Goal: Task Accomplishment & Management: Complete application form

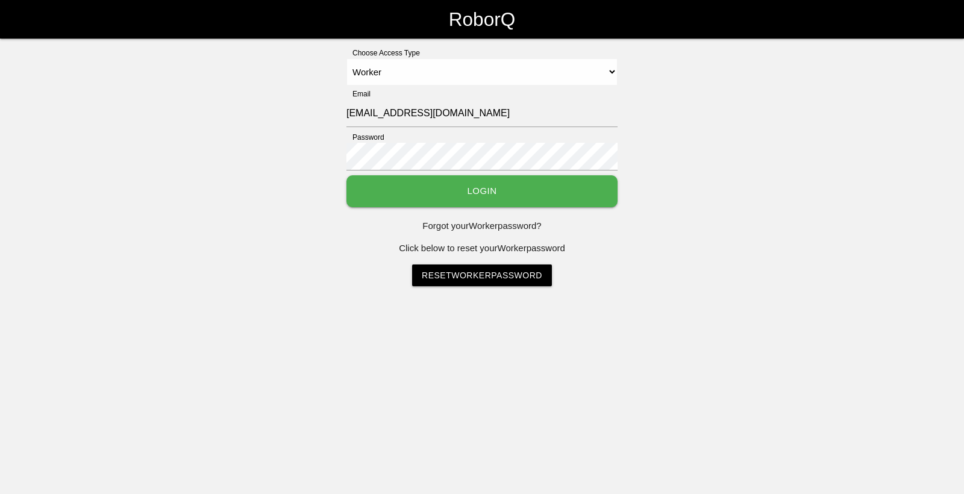
select select "Worker"
click at [381, 199] on button "Login" at bounding box center [482, 191] width 271 height 32
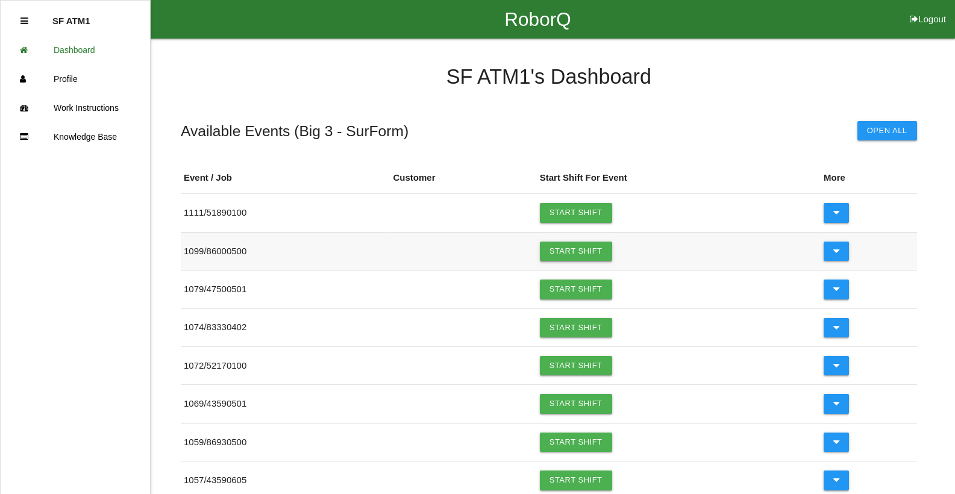
click at [555, 247] on link "Start Shift" at bounding box center [576, 251] width 72 height 19
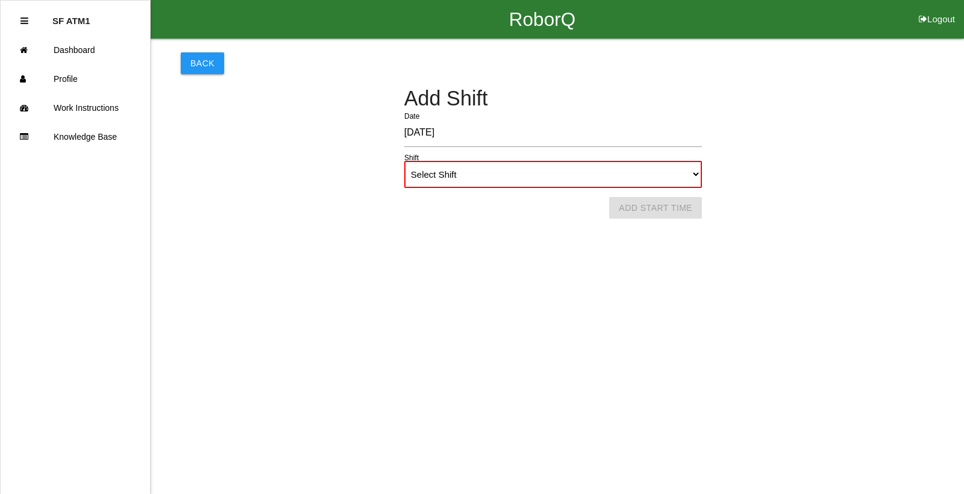
click at [555, 247] on html "RoborQ Logout SF ATM1 Dashboard Profile Work Instructions Knowledge Base Back A…" at bounding box center [482, 124] width 964 height 248
click at [694, 175] on select "Select Shift 1st Shift 2nd Shift 3rd Shift 4th Shift" at bounding box center [553, 174] width 298 height 27
select select "1"
click at [404, 161] on select "Select Shift 1st Shift 2nd Shift 3rd Shift 4th Shift" at bounding box center [553, 174] width 298 height 27
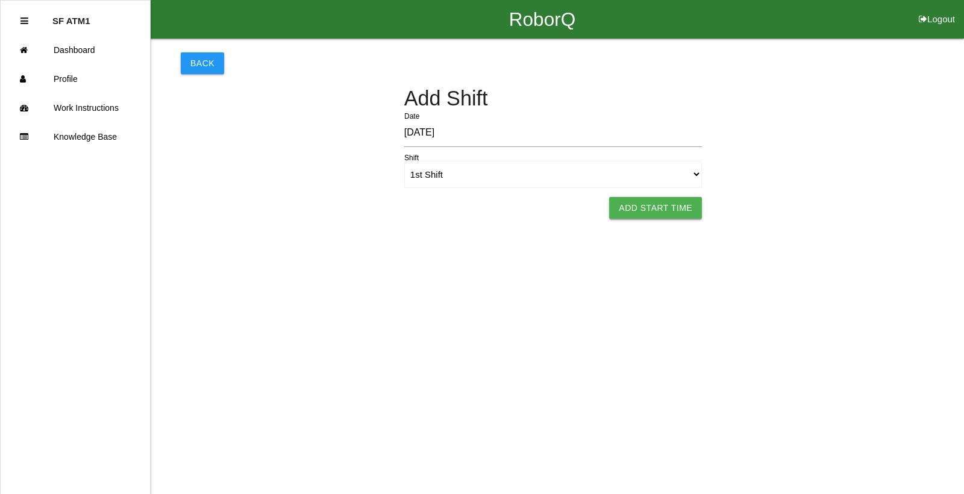
click at [635, 204] on button "Add Start Time" at bounding box center [655, 208] width 93 height 22
select select "6"
select select "11"
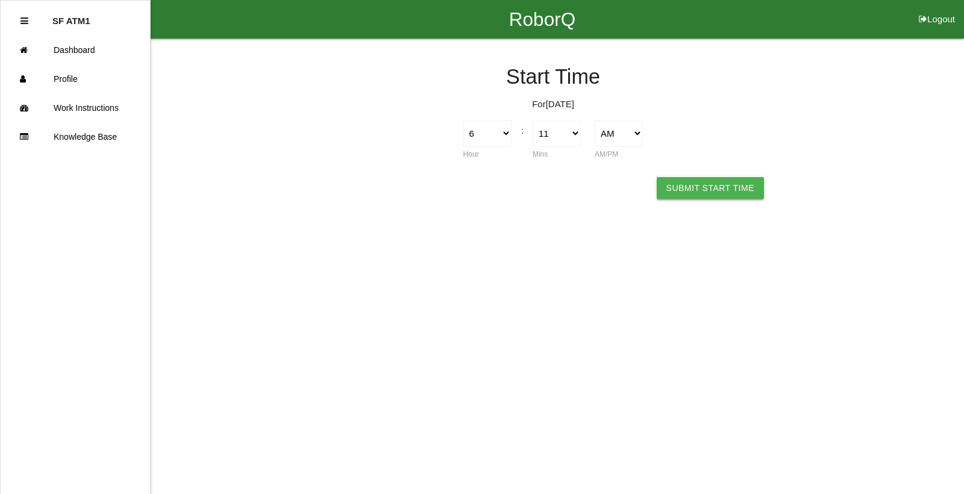
click at [676, 182] on button "Submit Start Time" at bounding box center [710, 188] width 107 height 22
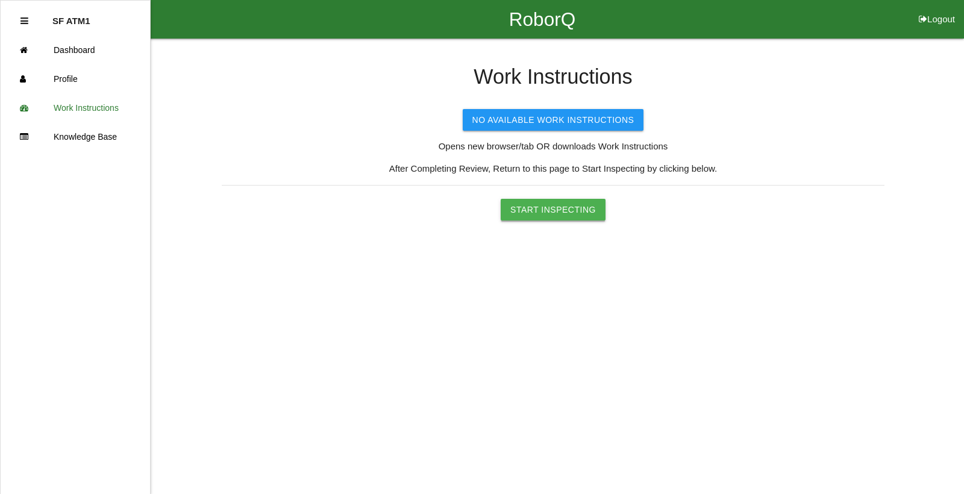
click at [524, 207] on button "Start Inspecting" at bounding box center [553, 210] width 105 height 22
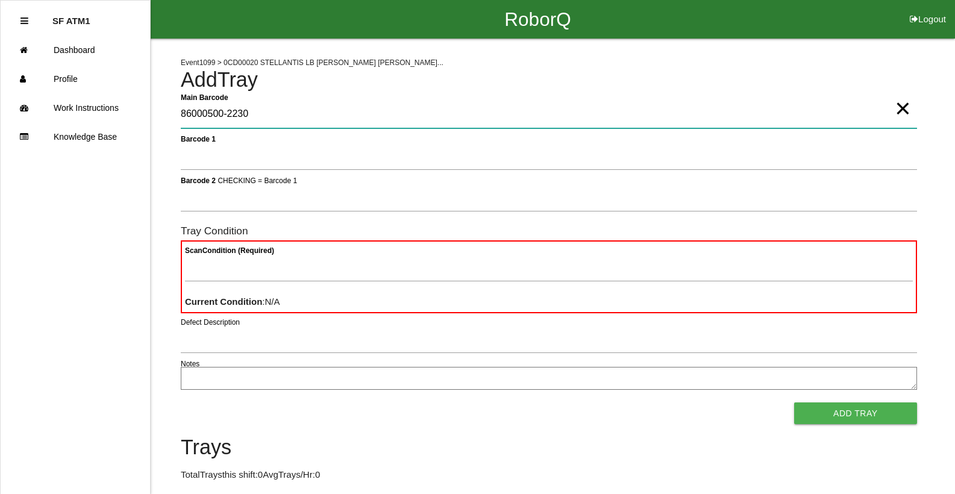
type Barcode "86000500-2230"
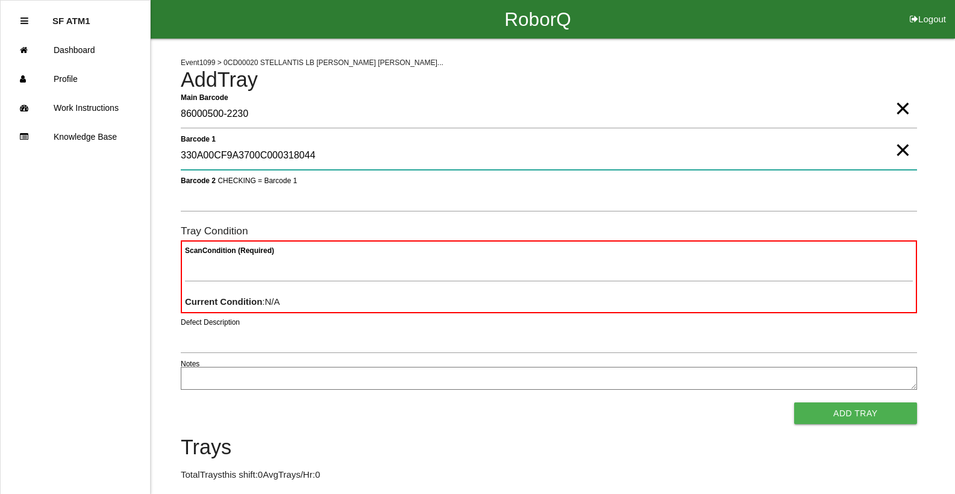
type 1 "330A00CF9A3700C000318044"
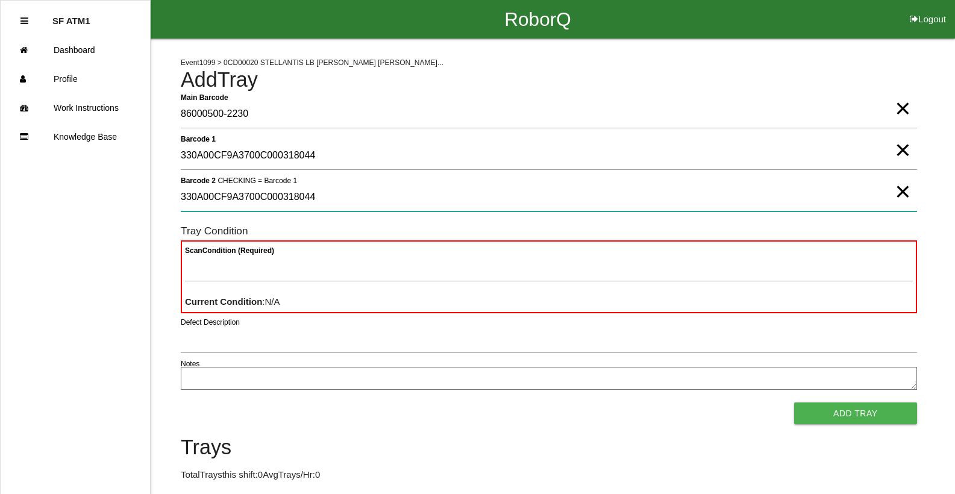
type 2 "330A00CF9A3700C000318044"
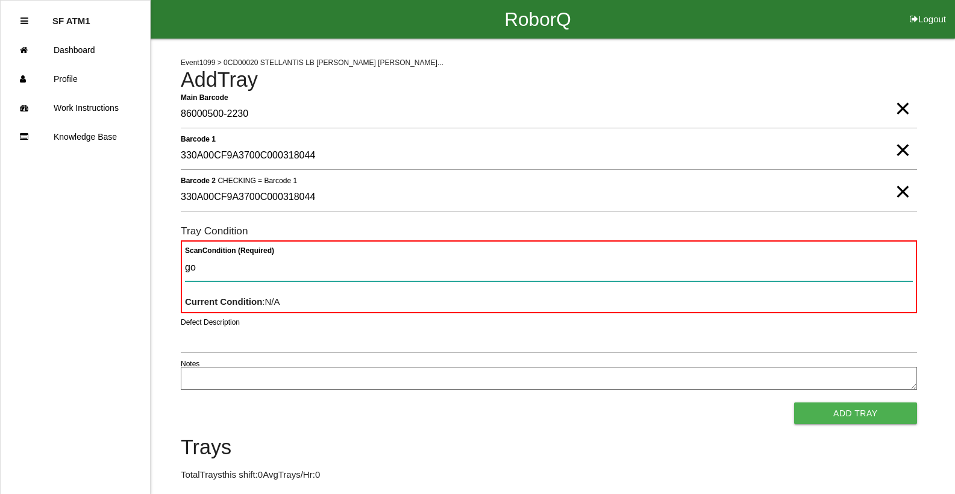
type Condition "goo"
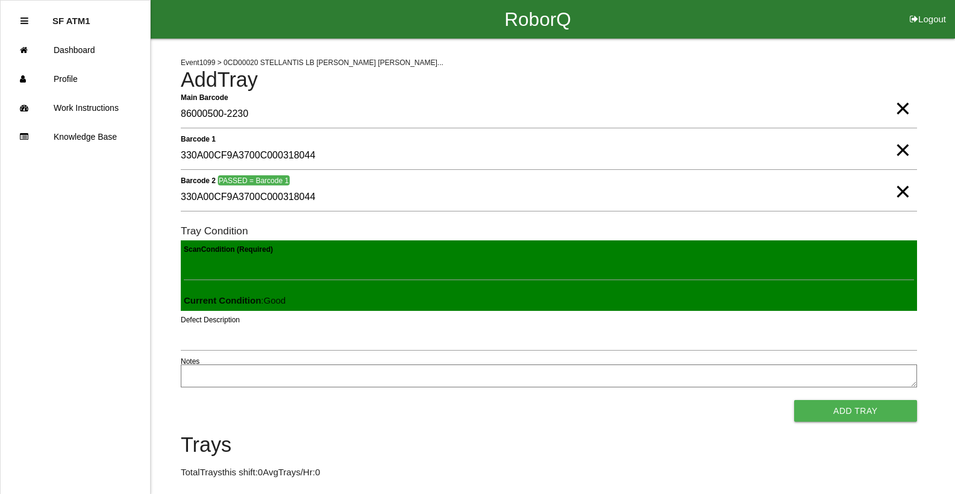
click at [794, 400] on button "Add Tray" at bounding box center [855, 411] width 123 height 22
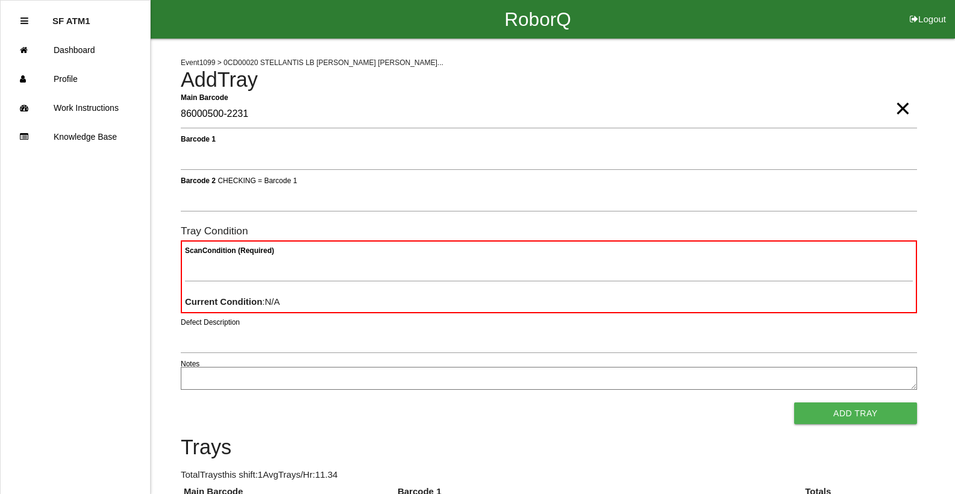
type Barcode "86000500-2231"
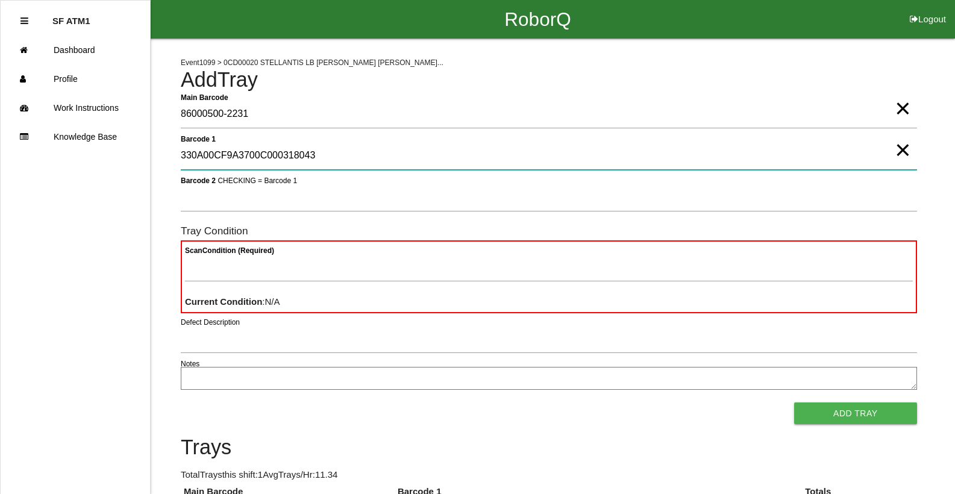
type 1 "330A00CF9A3700C000318043"
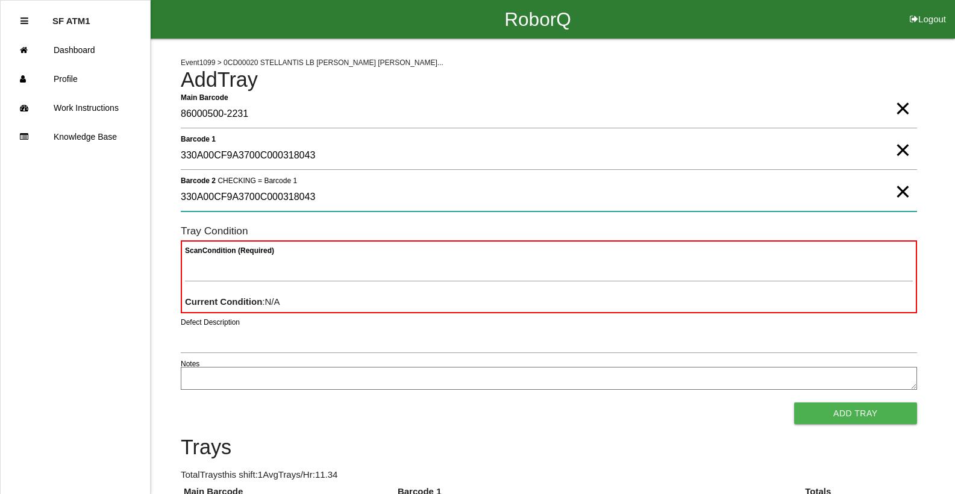
type 2 "330A00CF9A3700C000318043"
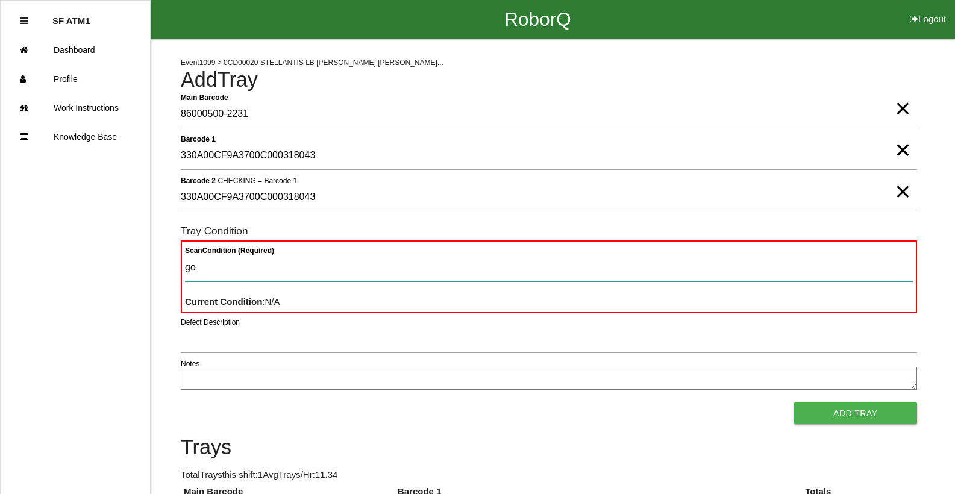
type Condition "goo"
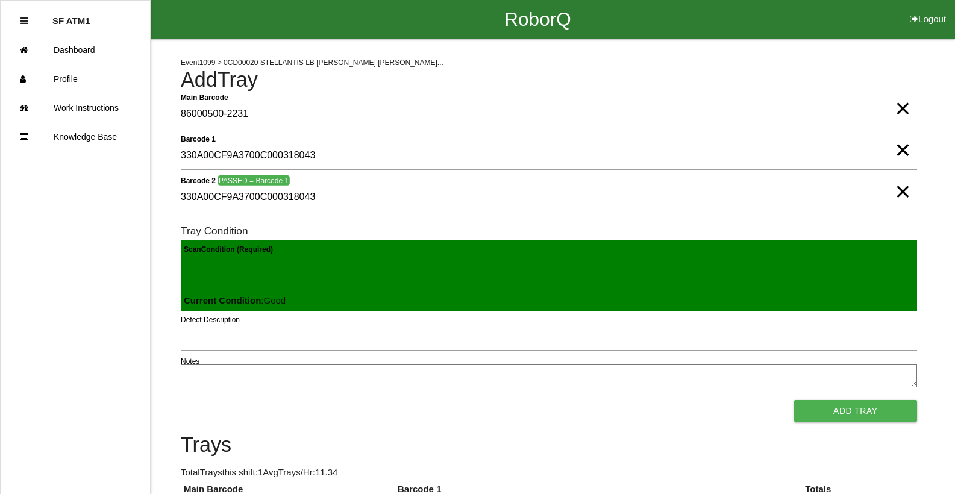
click at [794, 400] on button "Add Tray" at bounding box center [855, 411] width 123 height 22
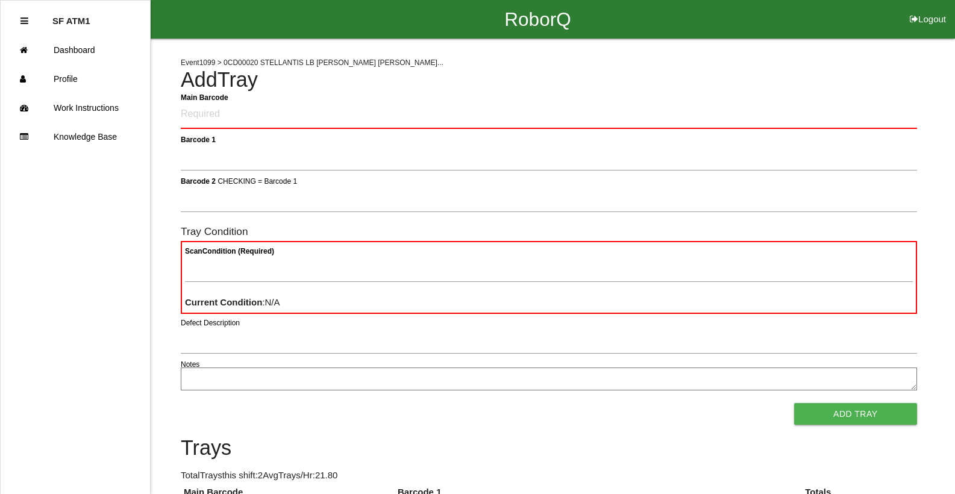
click button "Logout" at bounding box center [928, 4] width 54 height 9
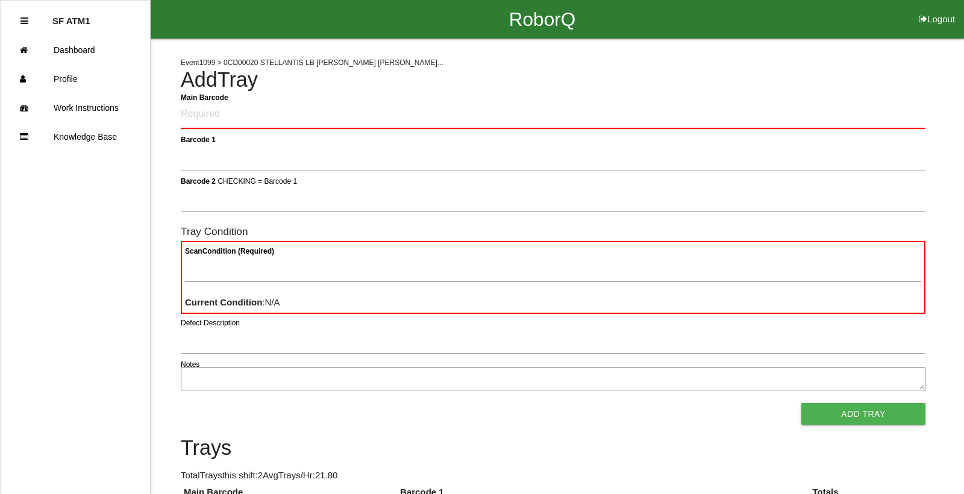
select select "Worker"
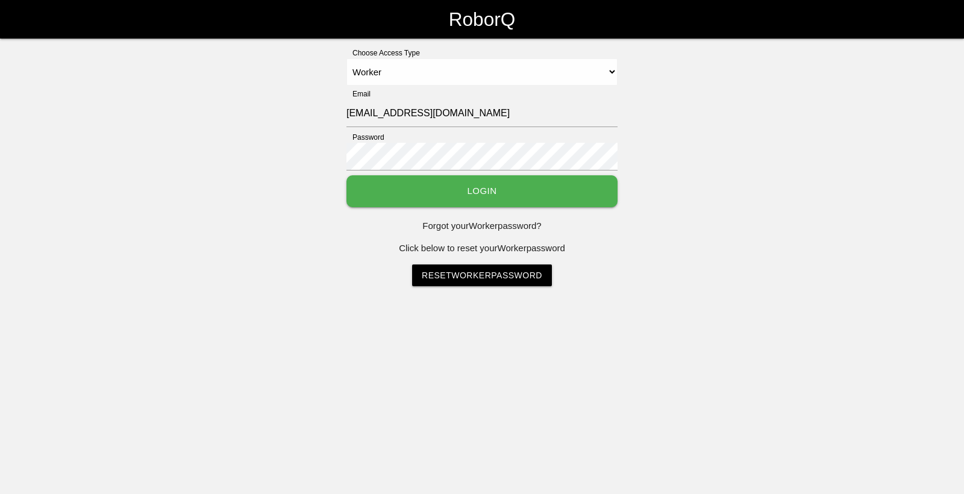
click at [347, 58] on select "Select Access Type Admin Customer Supervisor Worker" at bounding box center [482, 71] width 271 height 27
click at [539, 199] on button "Login" at bounding box center [482, 191] width 271 height 32
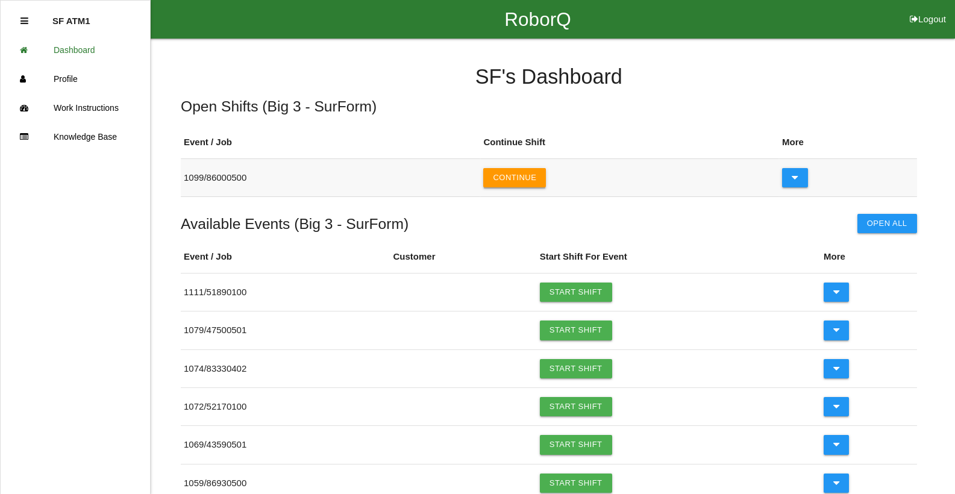
click at [535, 178] on button "Continue" at bounding box center [514, 177] width 63 height 19
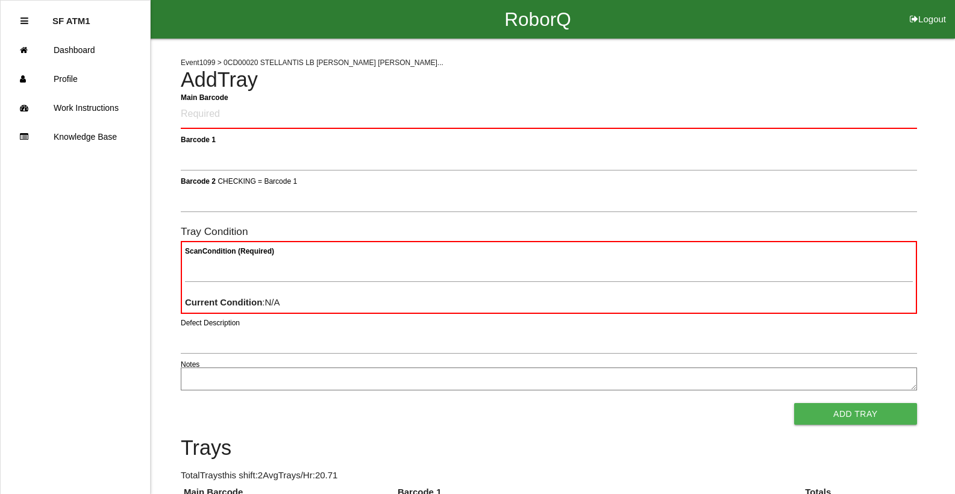
drag, startPoint x: 392, startPoint y: 121, endPoint x: 417, endPoint y: 114, distance: 25.7
click at [393, 122] on Barcode "Main Barcode" at bounding box center [549, 115] width 737 height 28
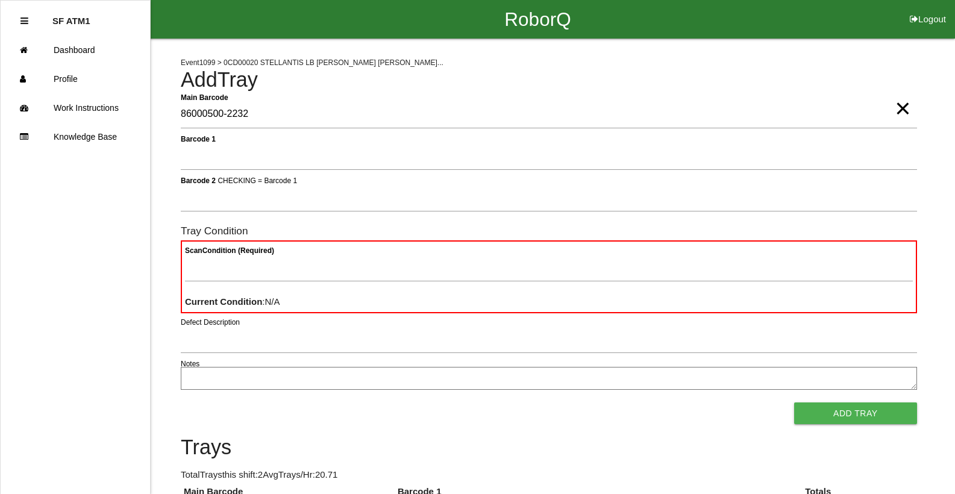
type Barcode "86000500-2232"
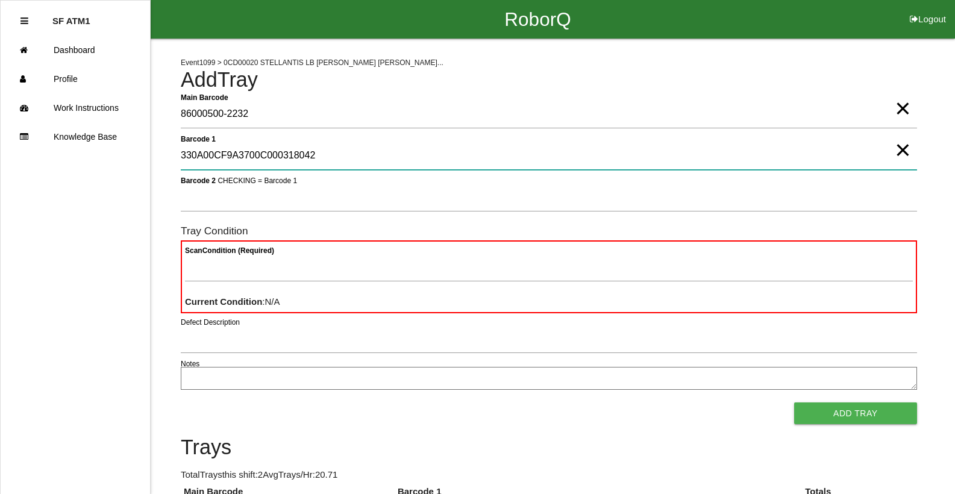
type 1 "330A00CF9A3700C000318042"
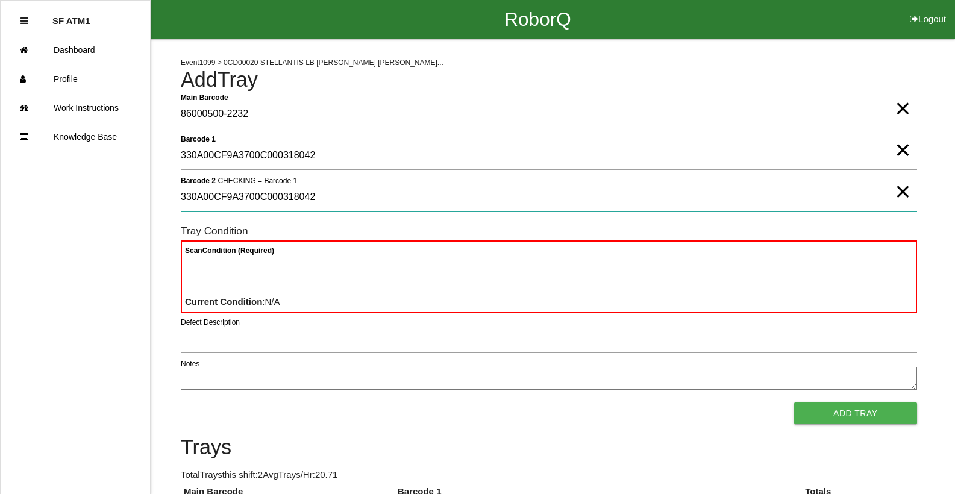
type 2 "330A00CF9A3700C000318042"
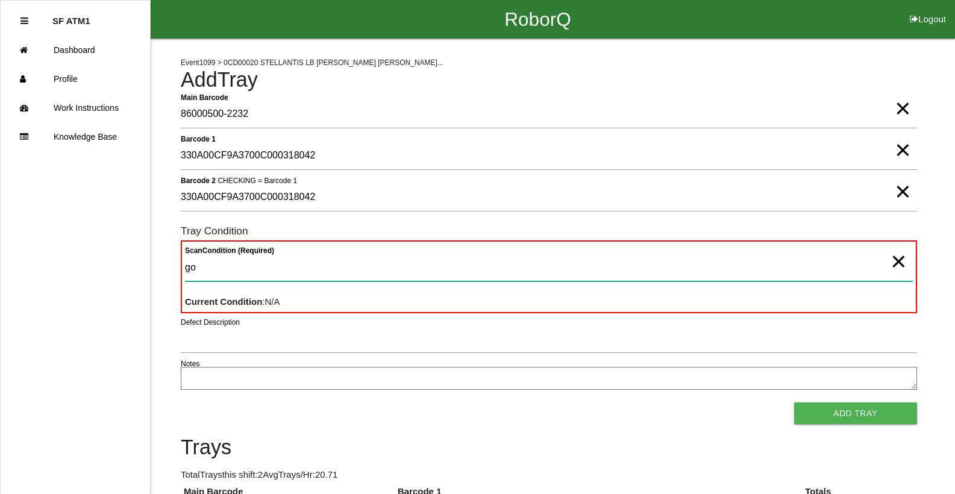
type Condition "goo"
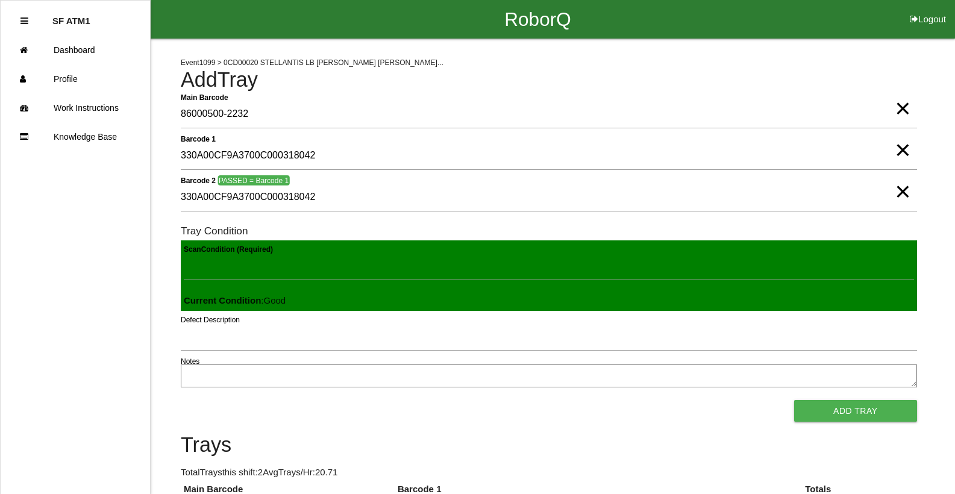
click at [794, 400] on button "Add Tray" at bounding box center [855, 411] width 123 height 22
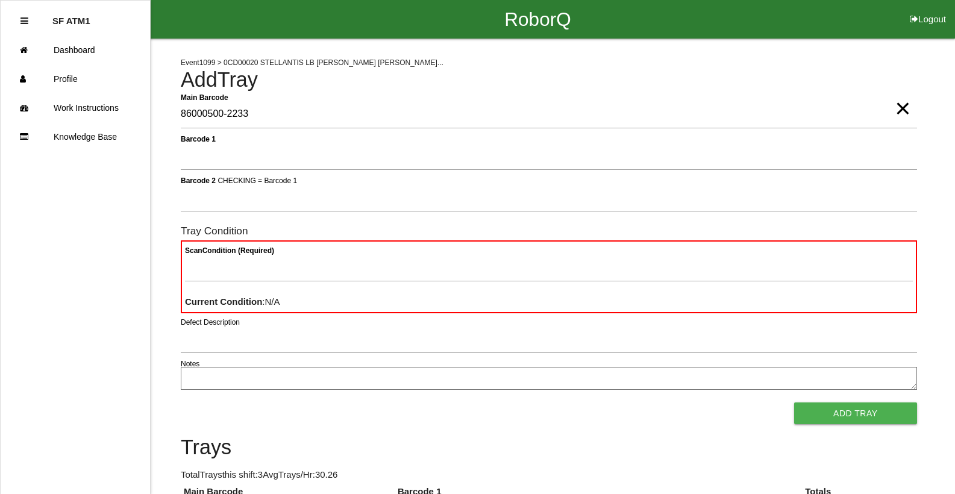
type Barcode "86000500-2233"
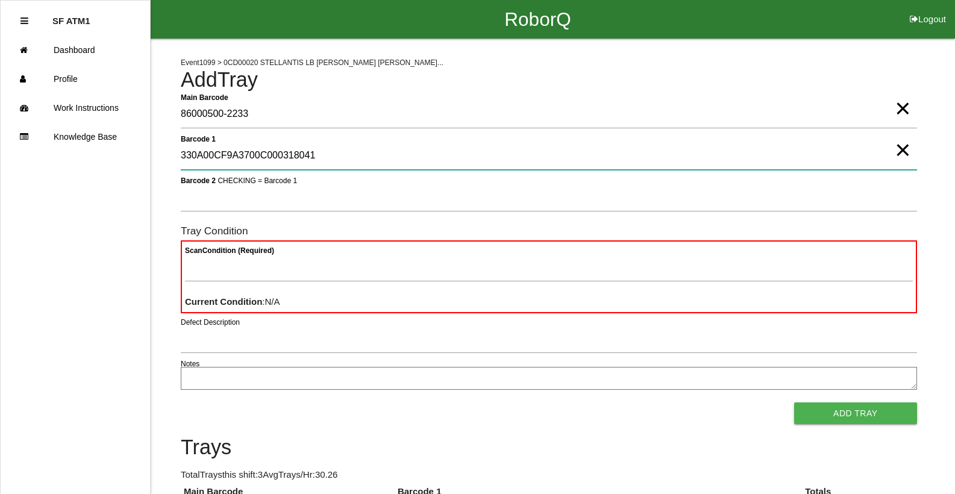
type 1 "330A00CF9A3700C000318041"
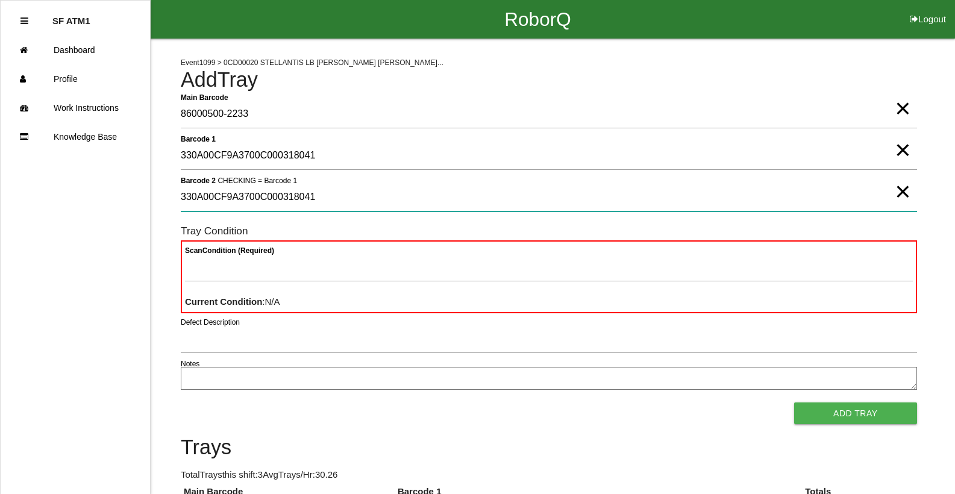
type 2 "330A00CF9A3700C000318041"
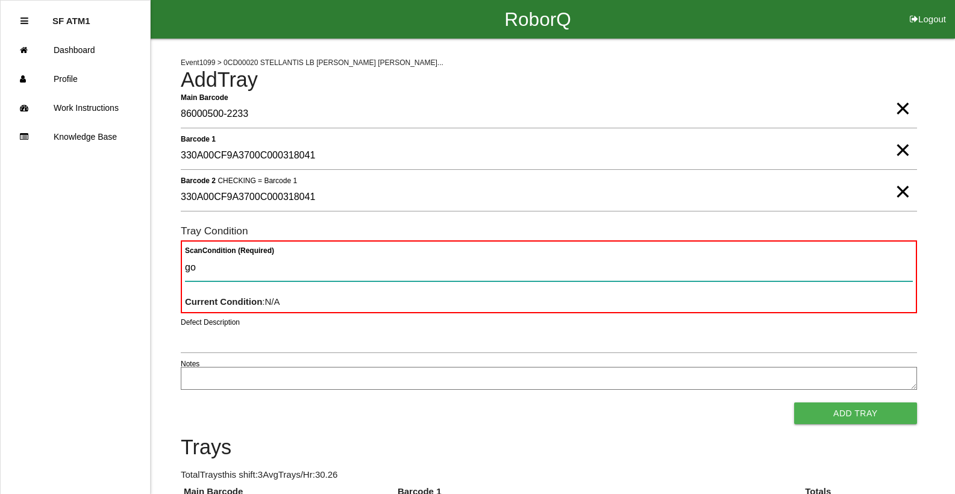
type Condition "goo"
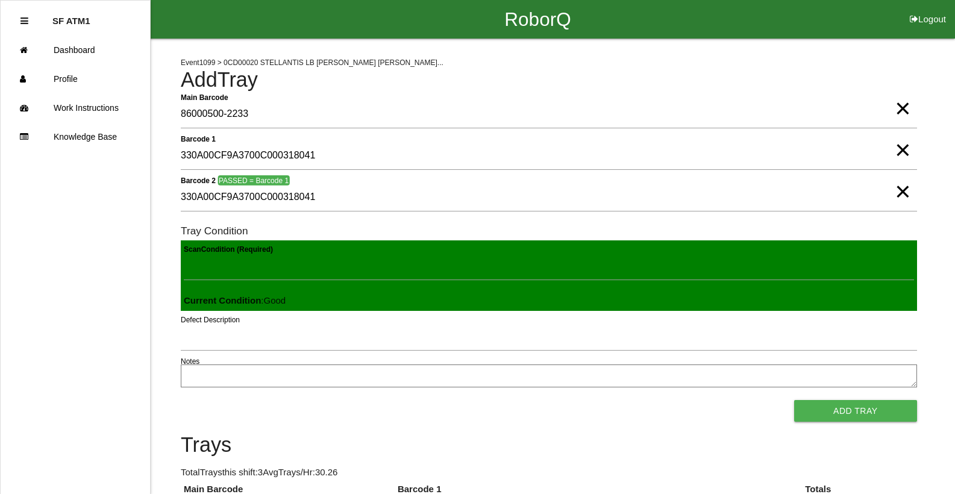
click at [794, 400] on button "Add Tray" at bounding box center [855, 411] width 123 height 22
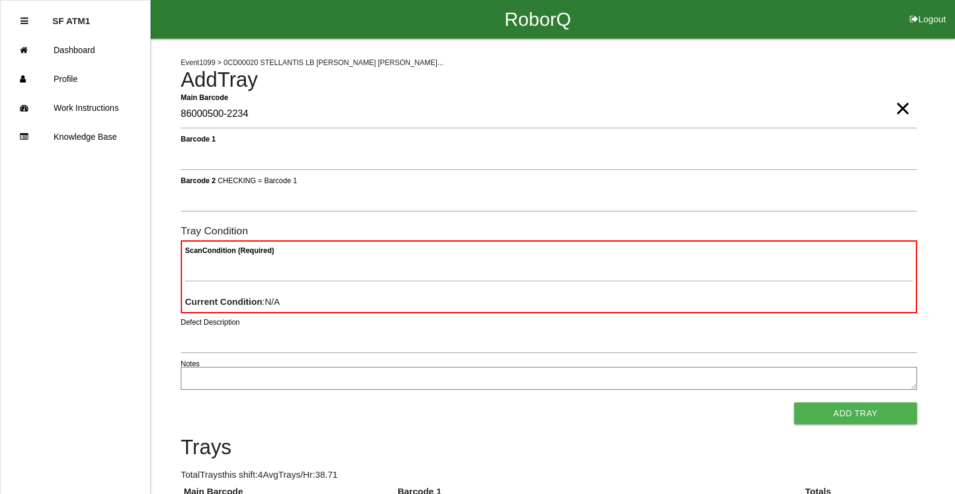
type Barcode "86000500-2234"
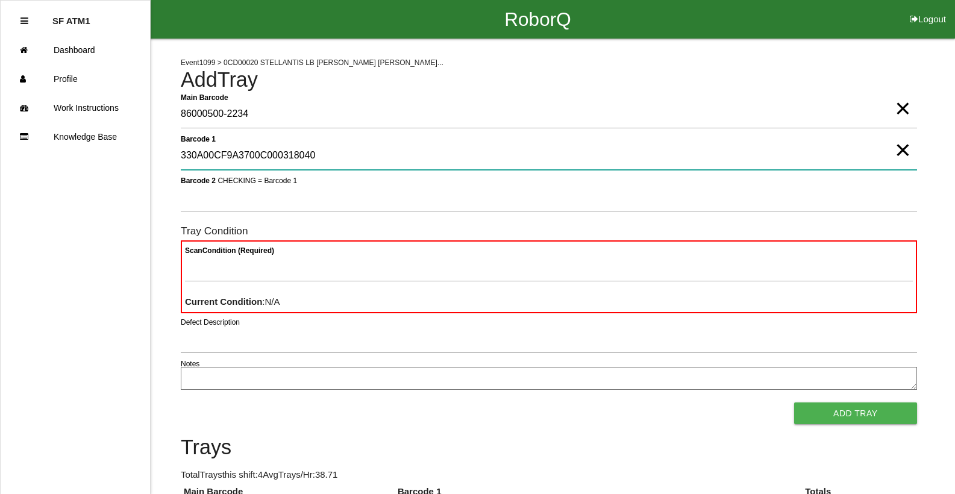
type 1 "330A00CF9A3700C000318040"
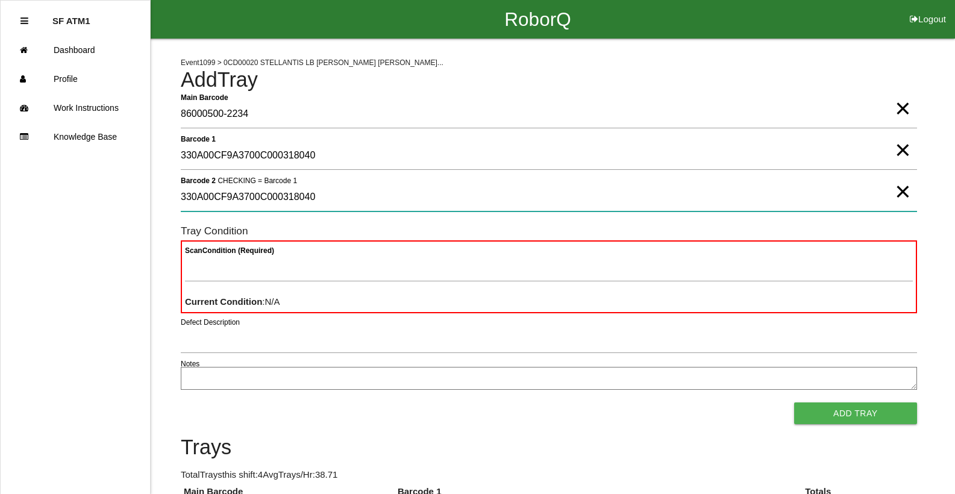
type 2 "330A00CF9A3700C000318040"
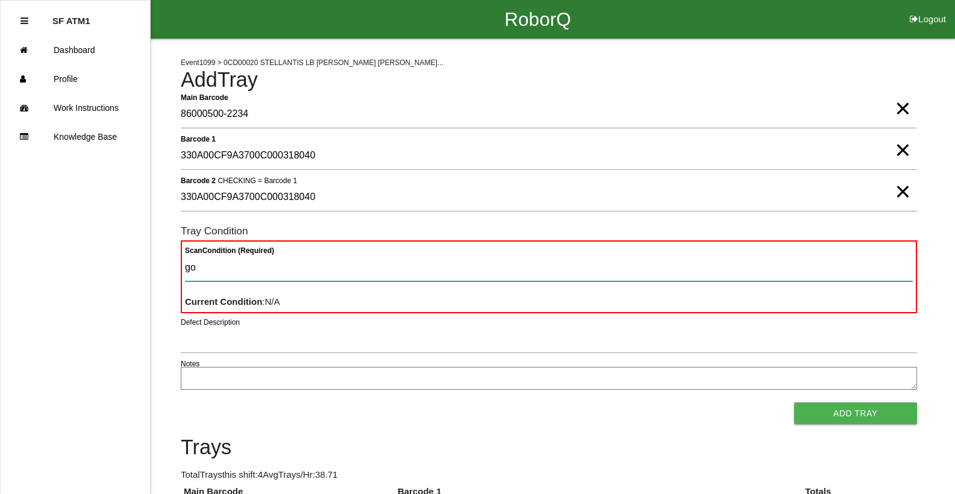
type Condition "goo"
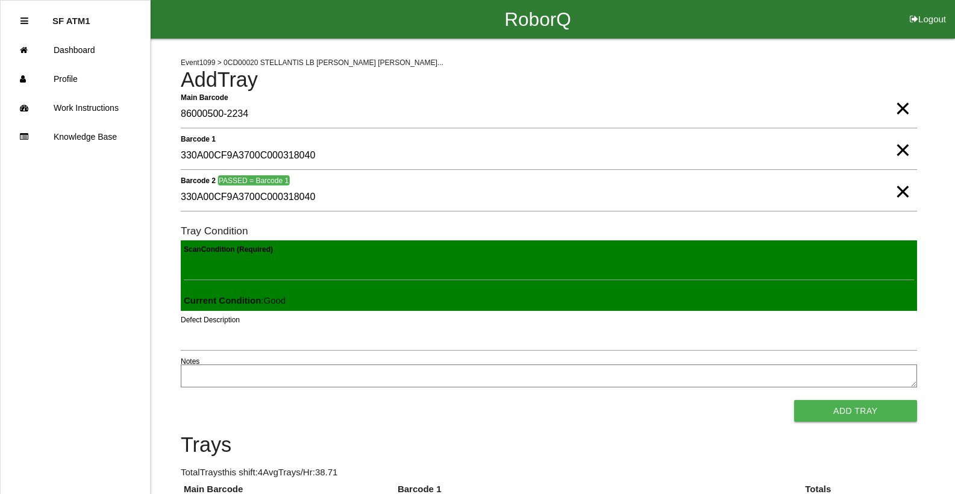
click at [794, 400] on button "Add Tray" at bounding box center [855, 411] width 123 height 22
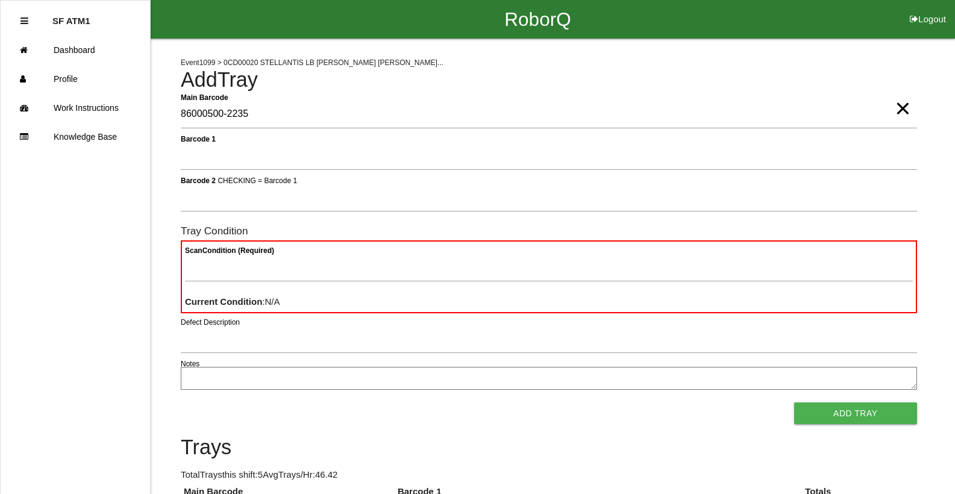
type Barcode "86000500-2235"
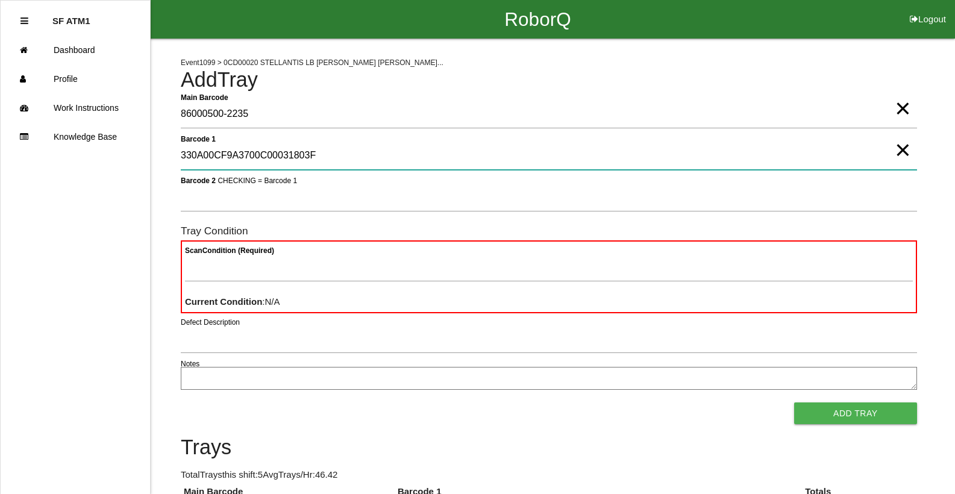
type 1 "330A00CF9A3700C00031803F"
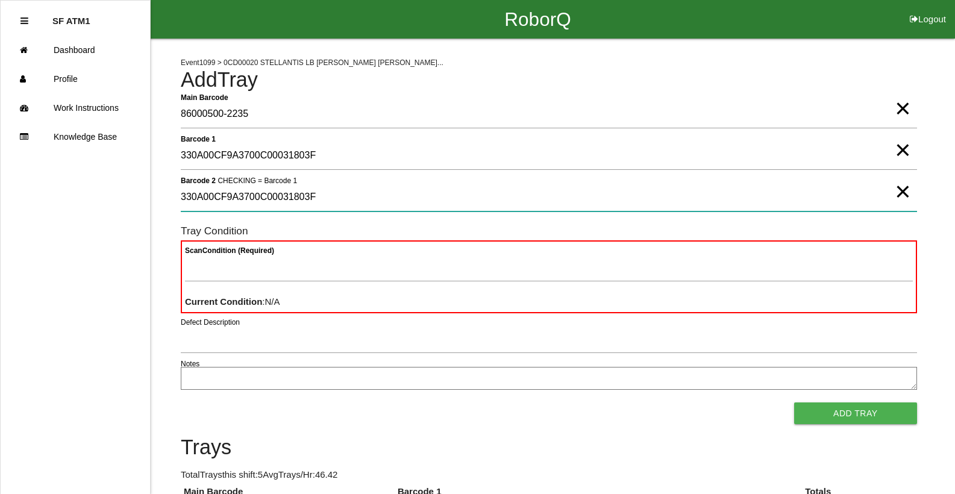
type 2 "330A00CF9A3700C00031803F"
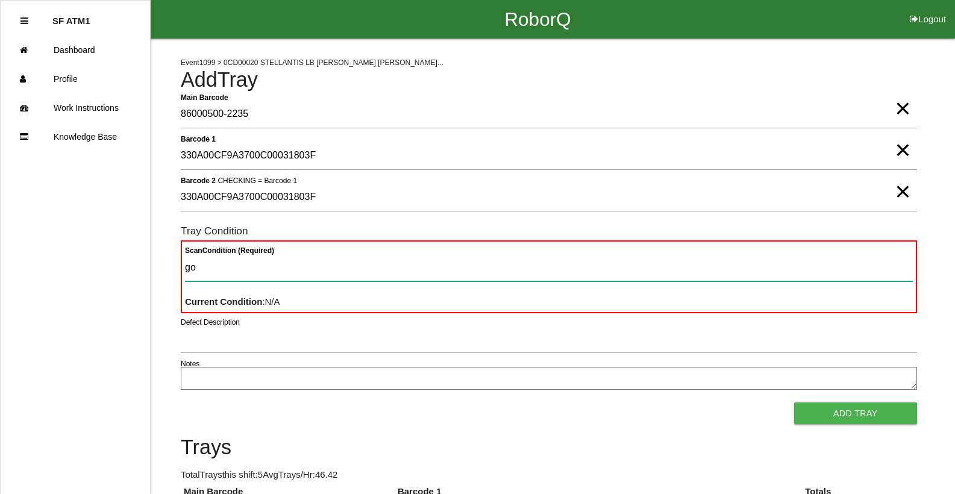
type Condition "goo"
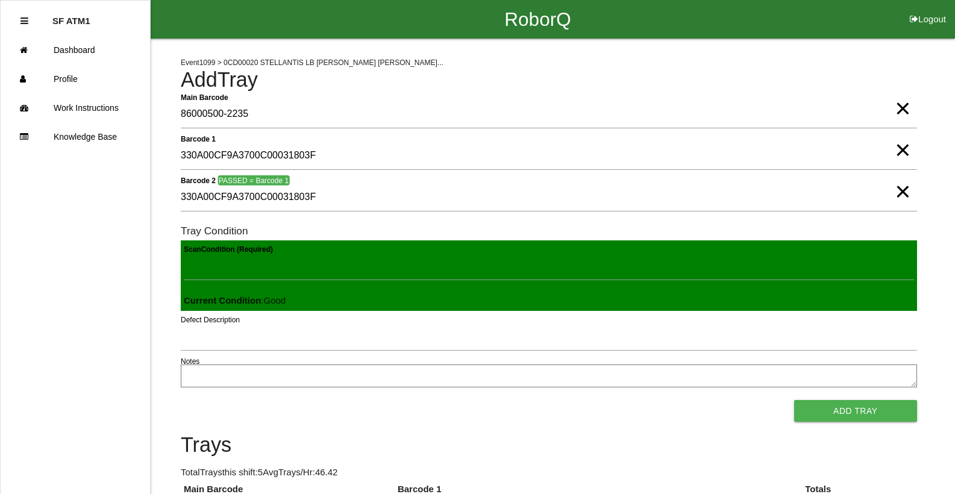
click at [794, 400] on button "Add Tray" at bounding box center [855, 411] width 123 height 22
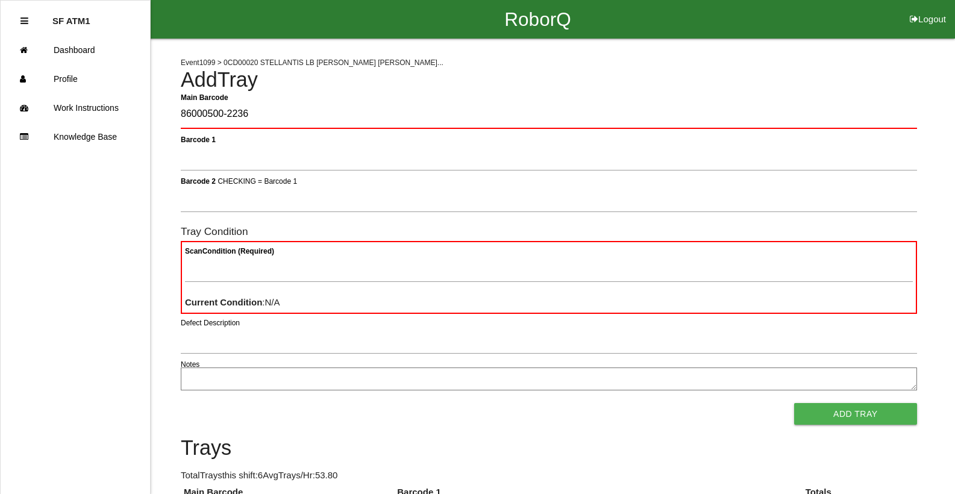
type Barcode "86000500-2236"
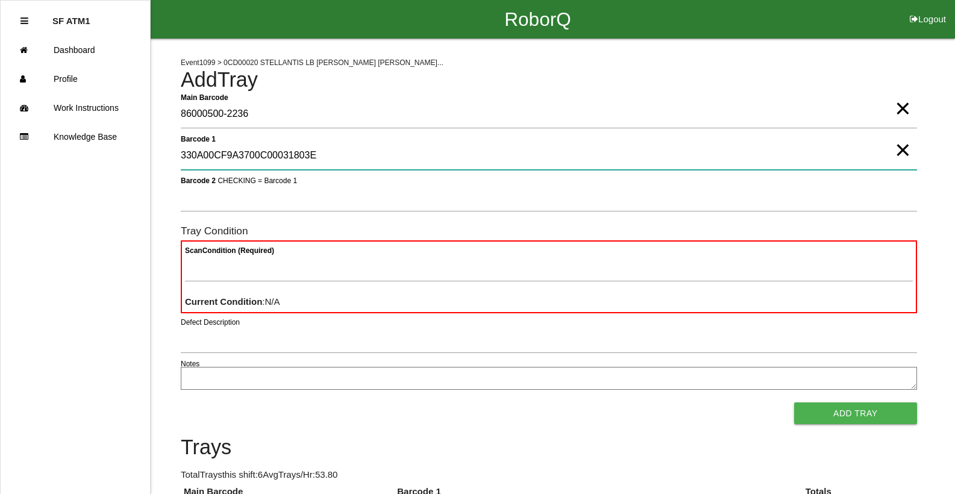
type 1 "330A00CF9A3700C00031803E"
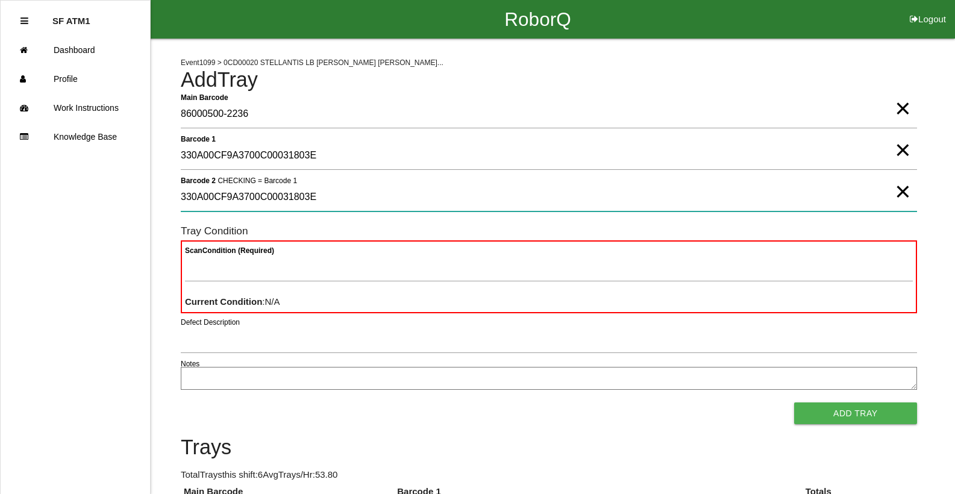
type 2 "330A00CF9A3700C00031803E"
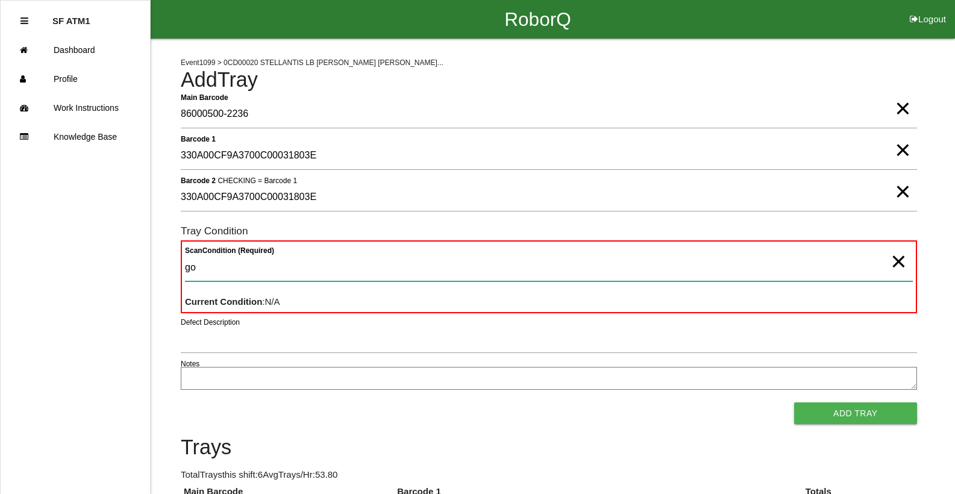
type Condition "goo"
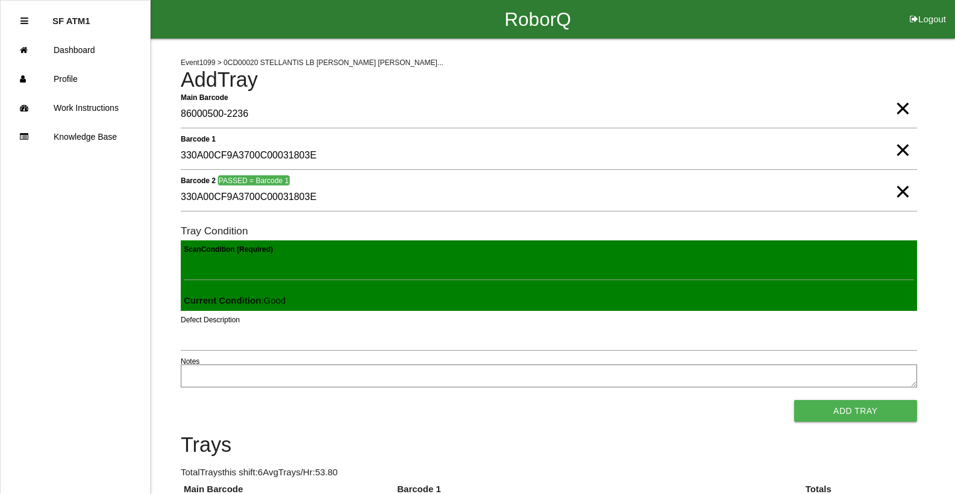
click at [794, 400] on button "Add Tray" at bounding box center [855, 411] width 123 height 22
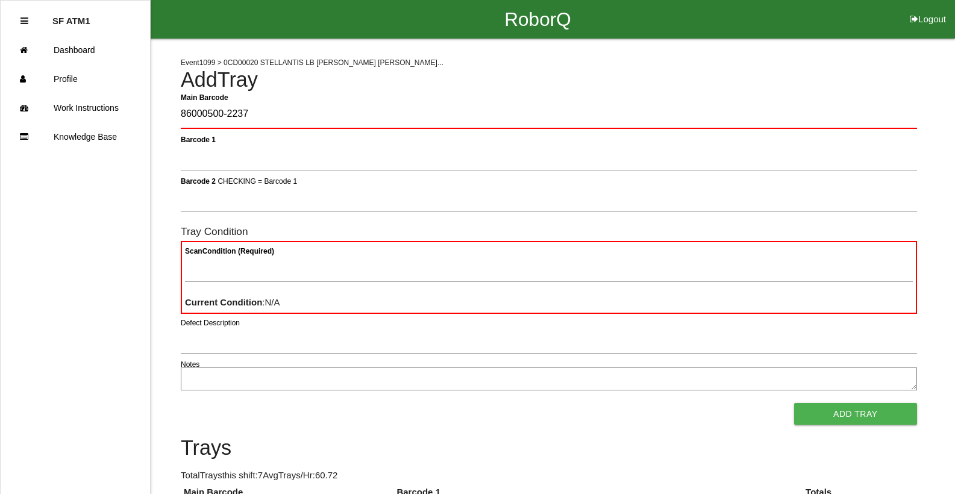
type Barcode "86000500-2237"
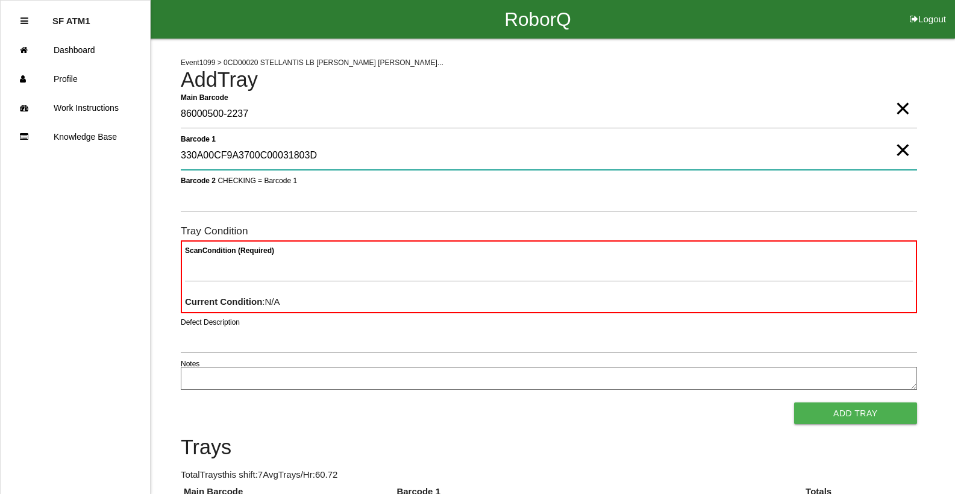
type 1 "330A00CF9A3700C00031803D"
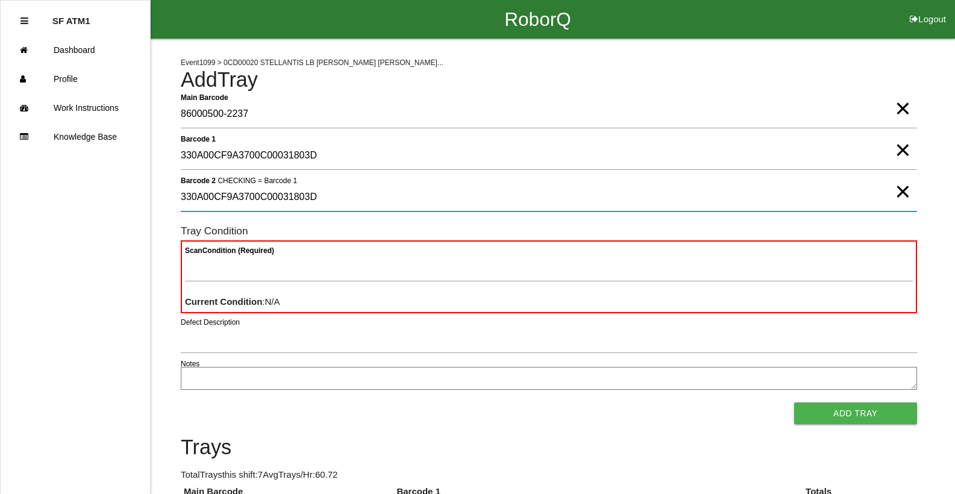
type 2 "330A00CF9A3700C00031803D"
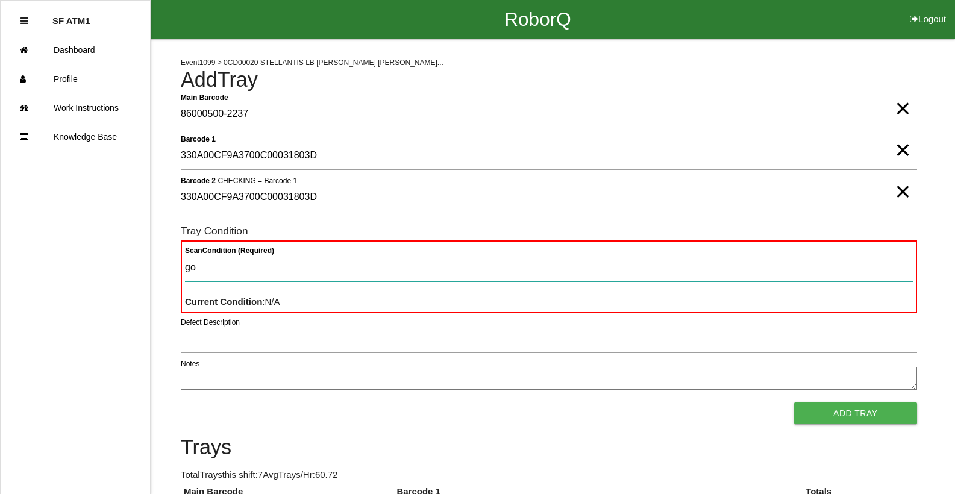
type Condition "goo"
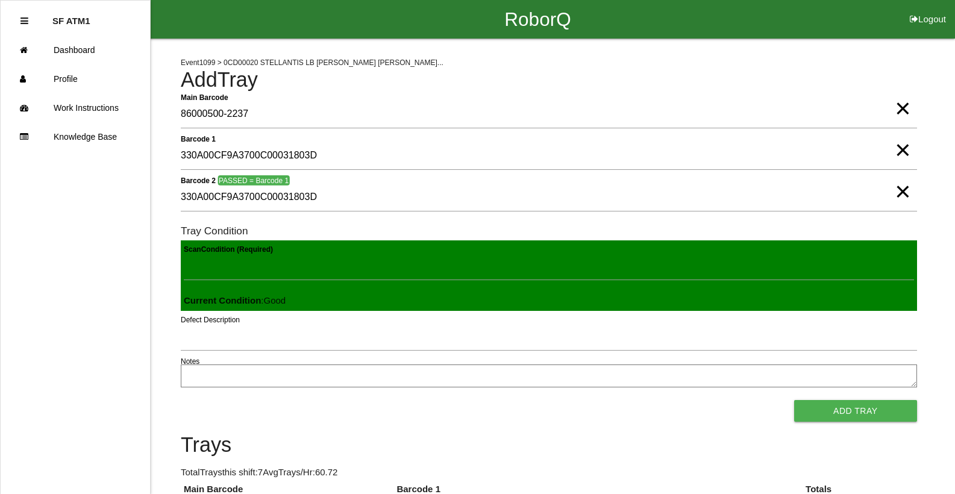
click at [794, 400] on button "Add Tray" at bounding box center [855, 411] width 123 height 22
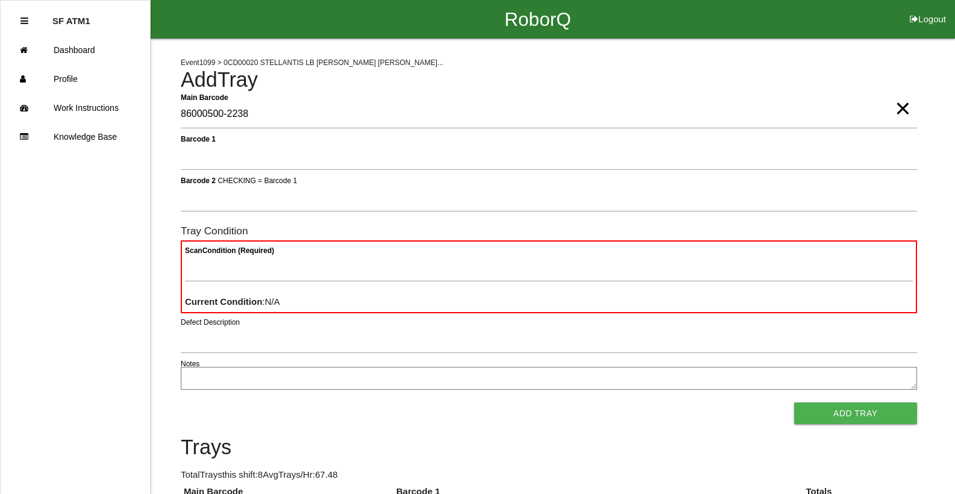
type Barcode "86000500-2238"
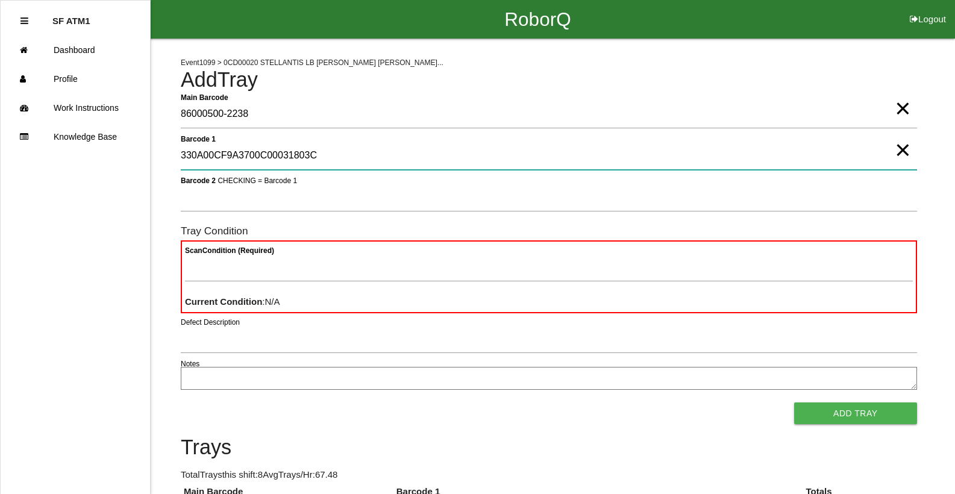
type 1 "330A00CF9A3700C00031803C"
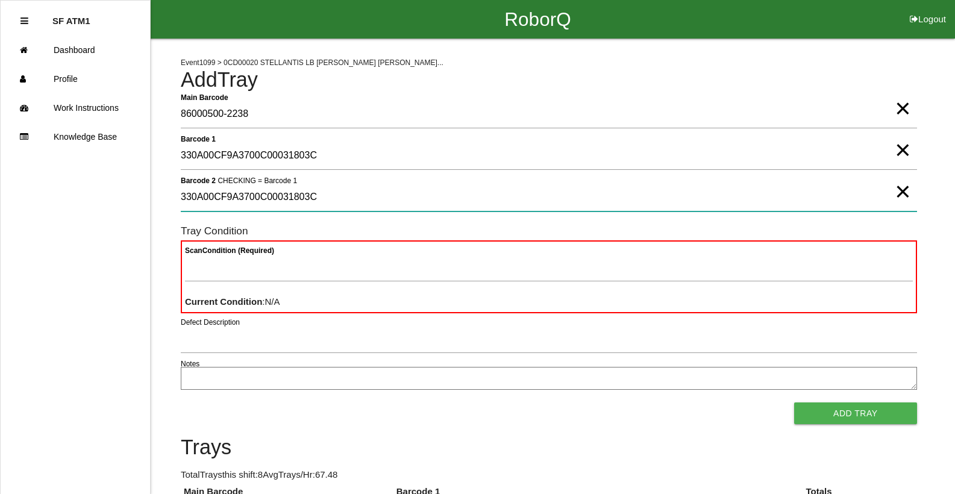
type 2 "330A00CF9A3700C00031803C"
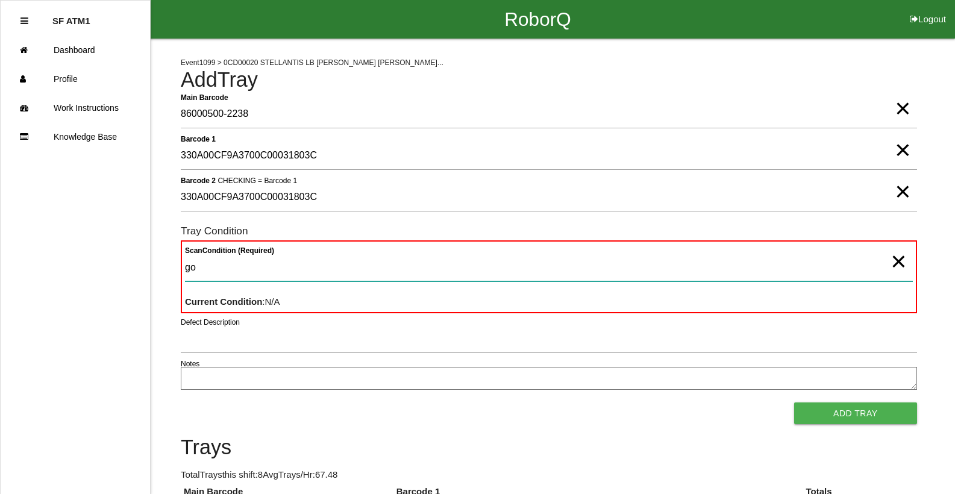
type Condition "goo"
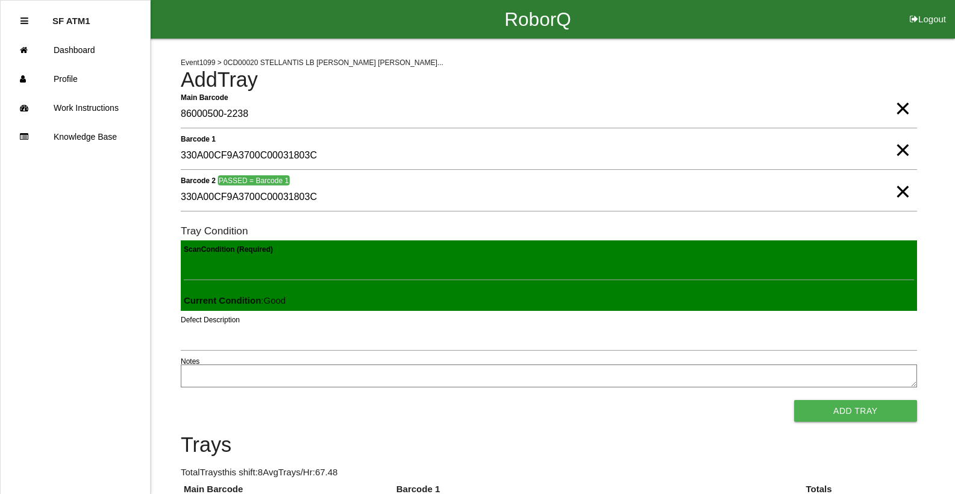
click at [794, 400] on button "Add Tray" at bounding box center [855, 411] width 123 height 22
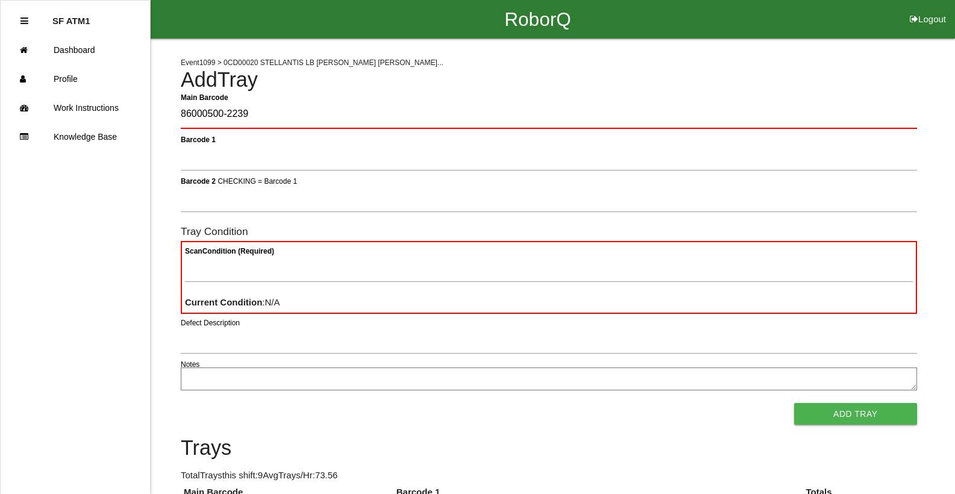
type Barcode "86000500-2239"
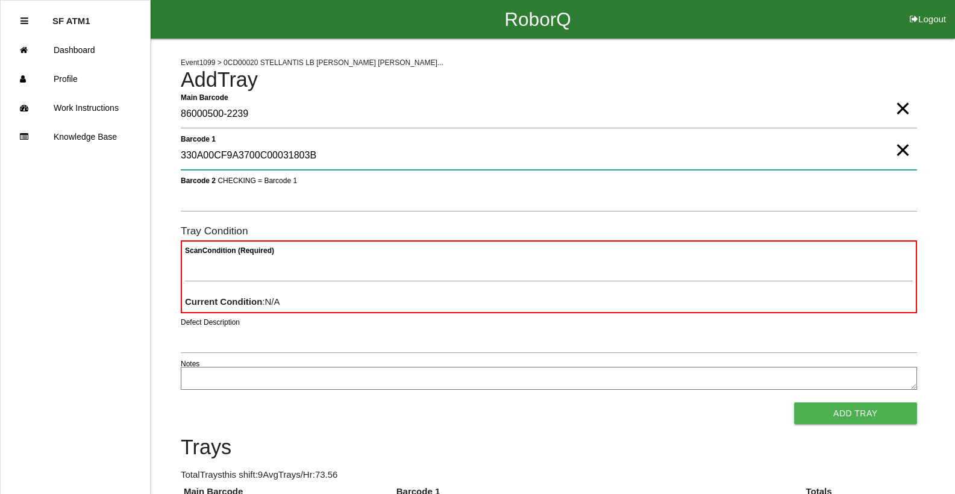
type 1 "330A00CF9A3700C00031803B"
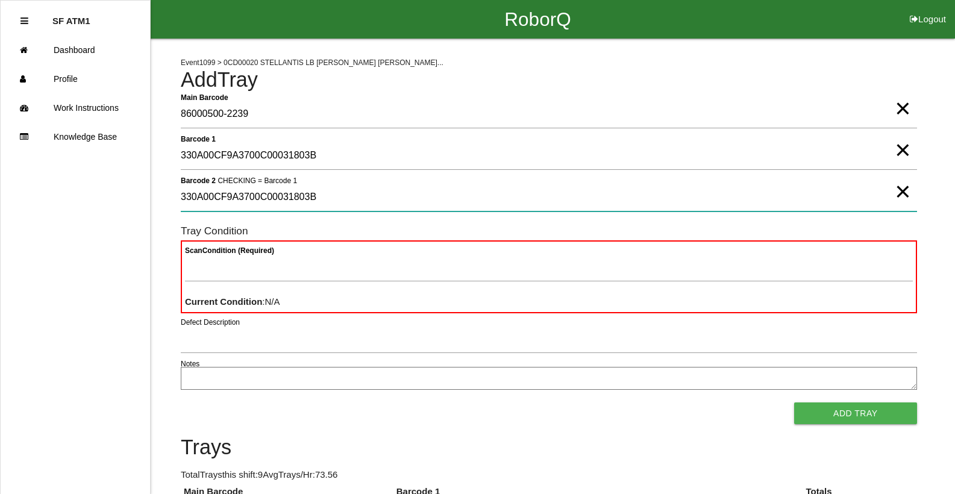
type 2 "330A00CF9A3700C00031803B"
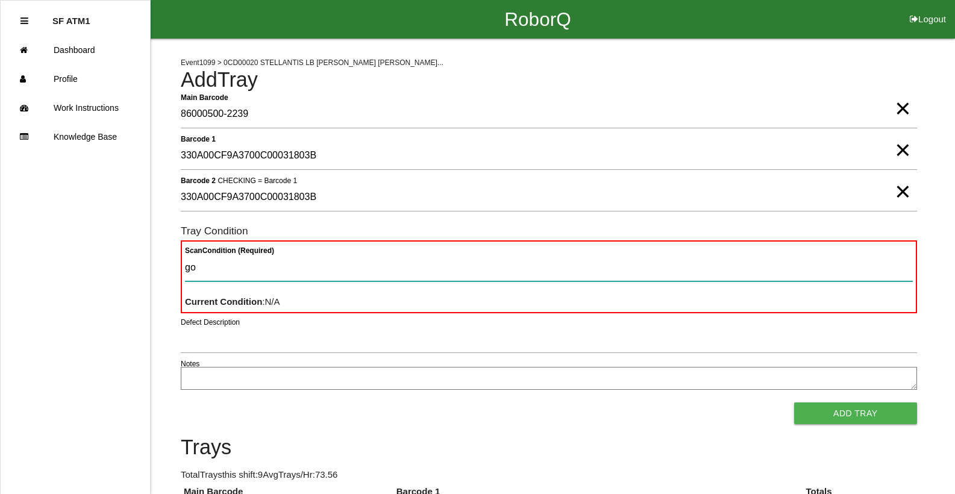
type Condition "goo"
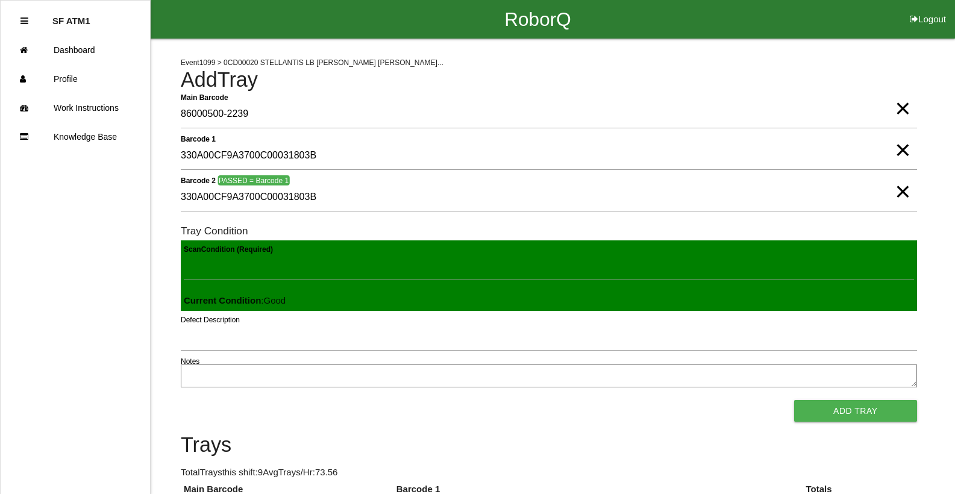
click at [794, 400] on button "Add Tray" at bounding box center [855, 411] width 123 height 22
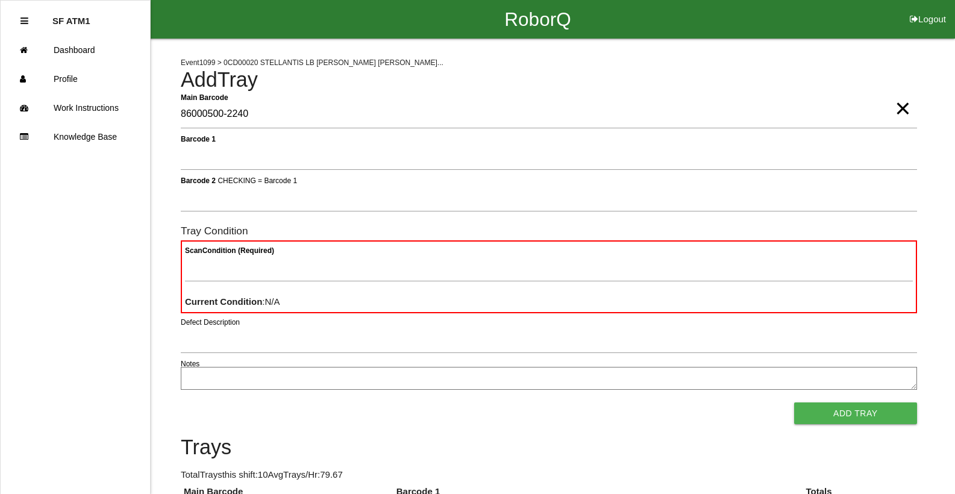
type Barcode "86000500-2240"
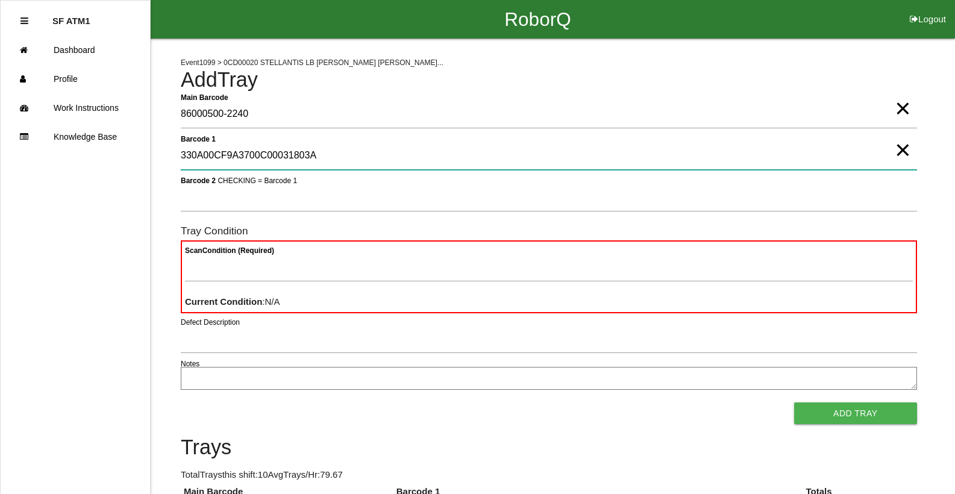
type 1 "330A00CF9A3700C00031803A"
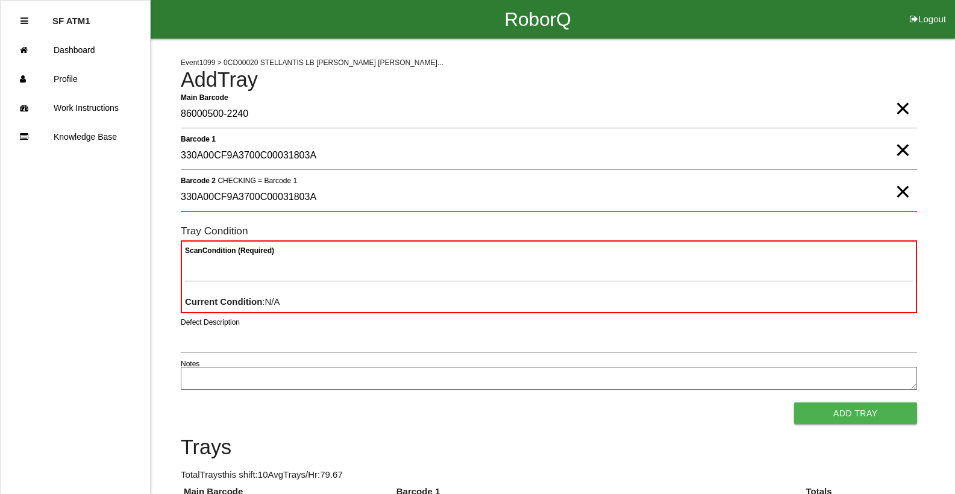
type 2 "330A00CF9A3700C00031803A"
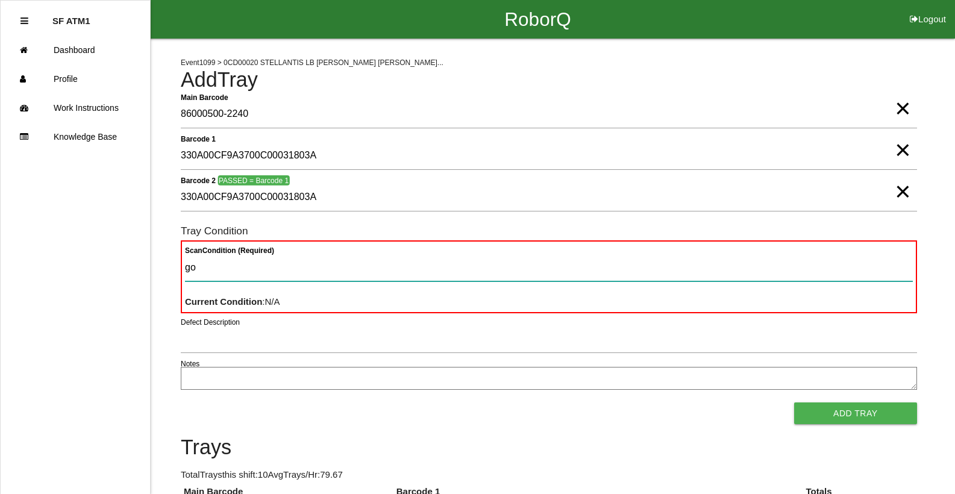
type Condition "goo"
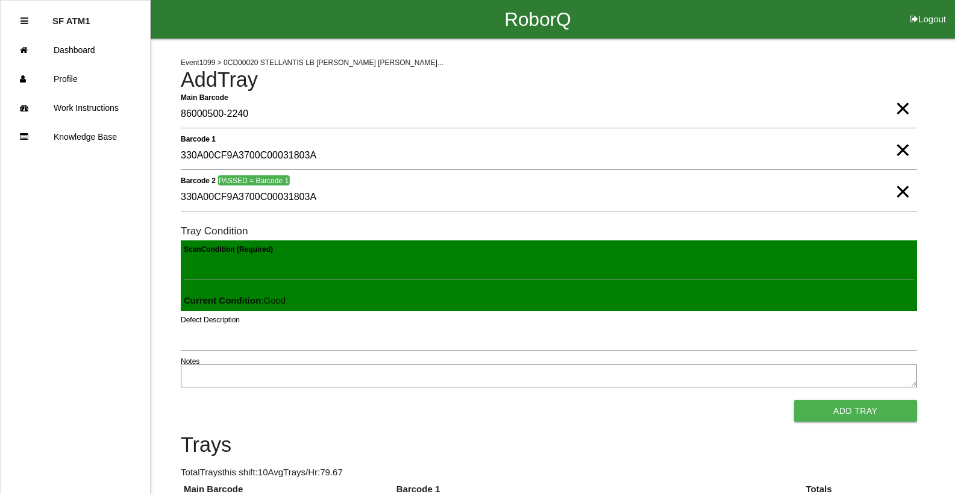
click at [794, 400] on button "Add Tray" at bounding box center [855, 411] width 123 height 22
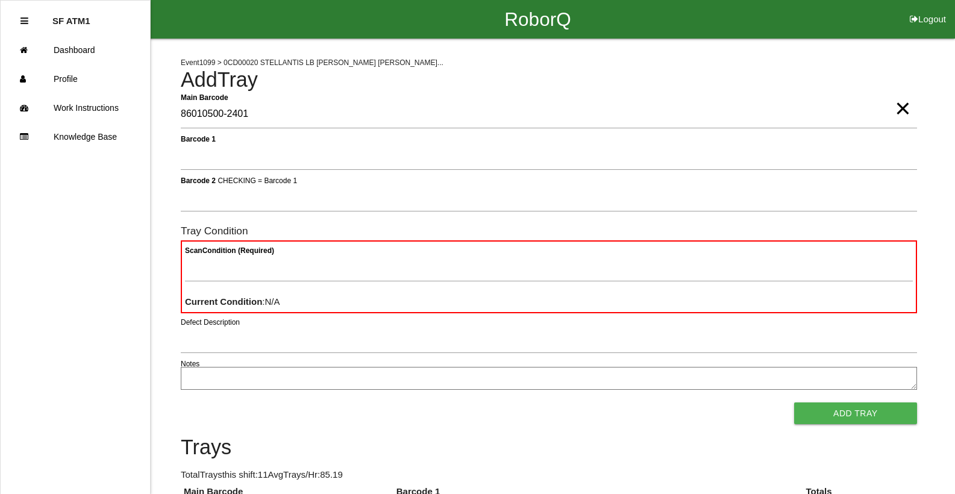
type Barcode "86010500-2401"
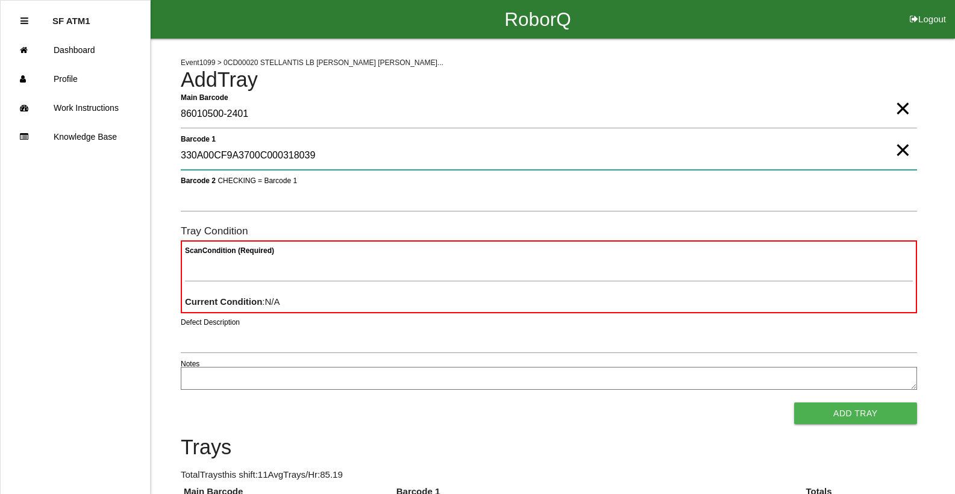
type 1 "330A00CF9A3700C000318039"
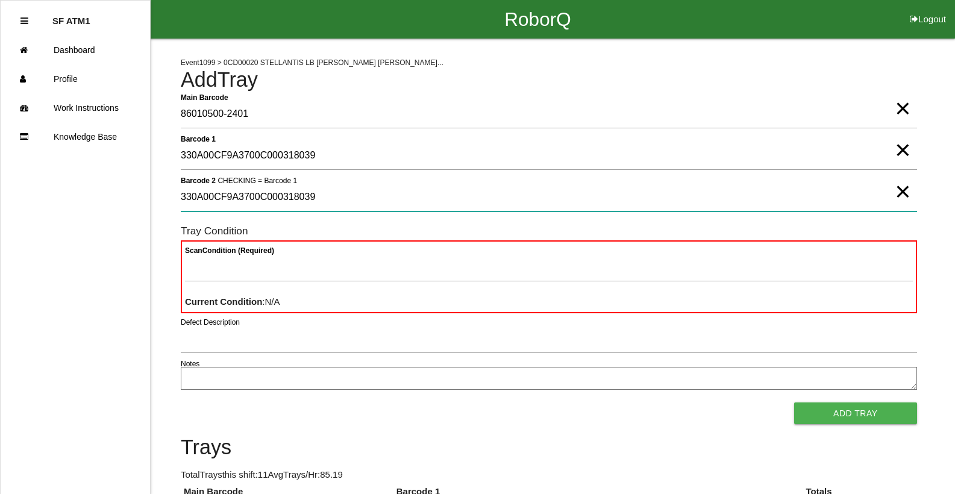
type 2 "330A00CF9A3700C000318039"
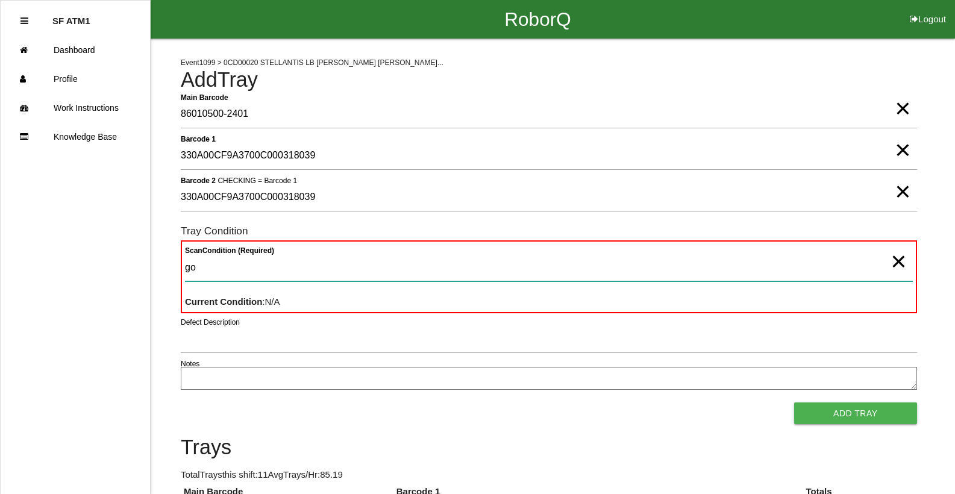
type Condition "goo"
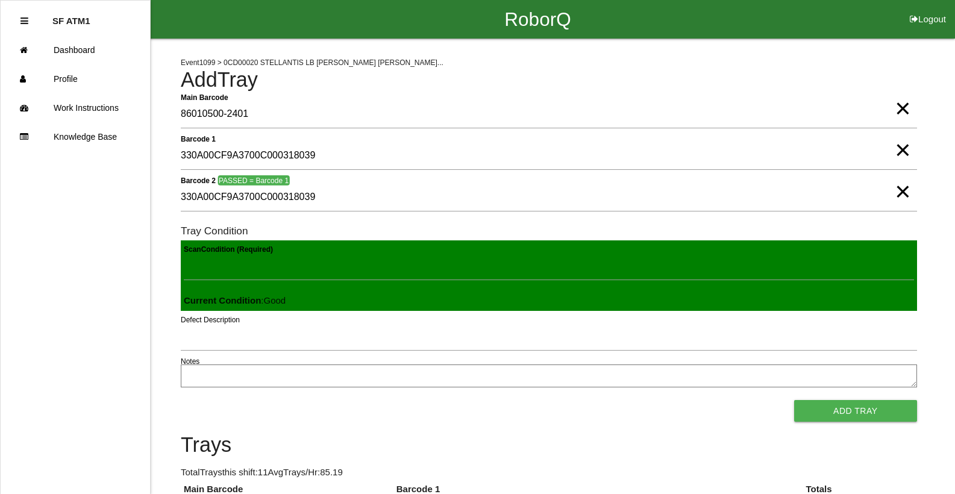
click at [794, 400] on button "Add Tray" at bounding box center [855, 411] width 123 height 22
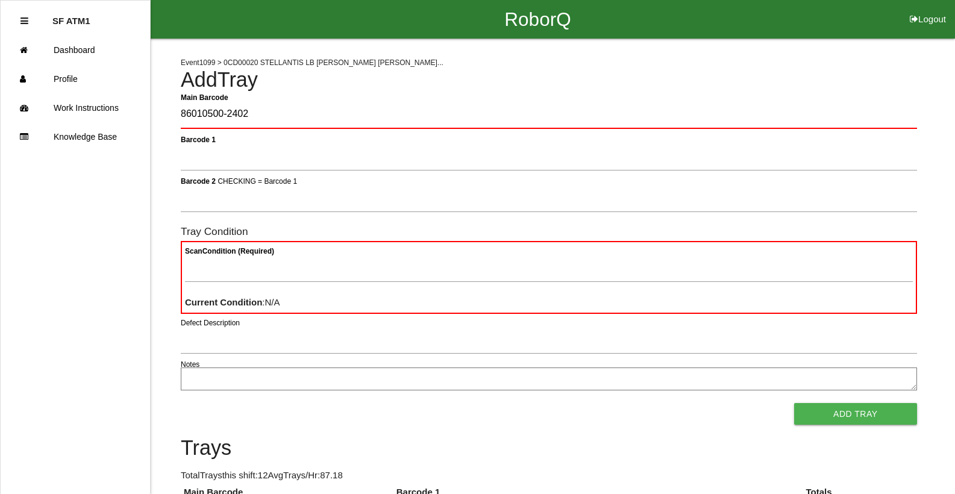
type Barcode "86010500-2402"
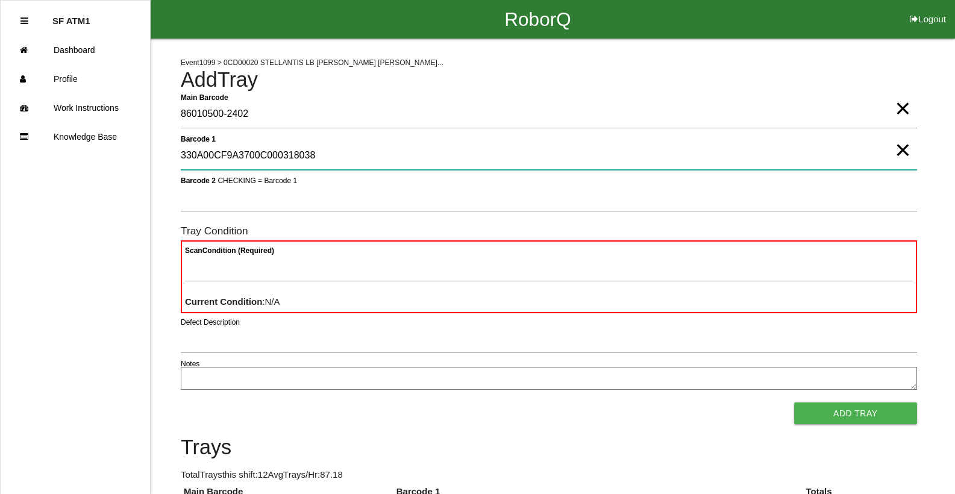
type 1 "330A00CF9A3700C000318038"
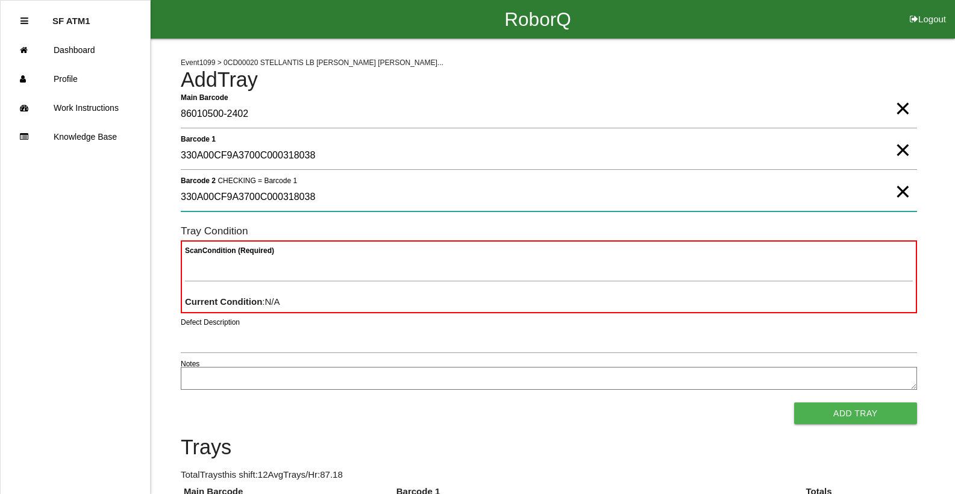
type 2 "330A00CF9A3700C000318038"
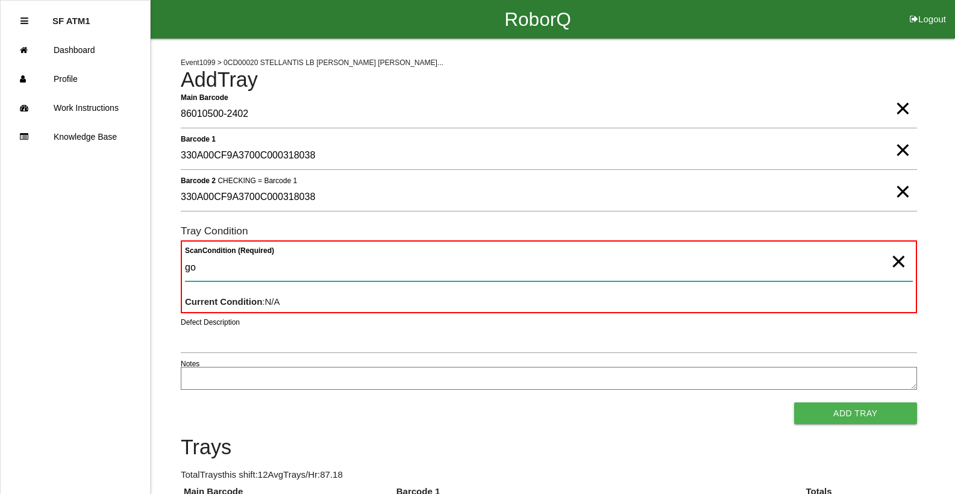
type Condition "goo"
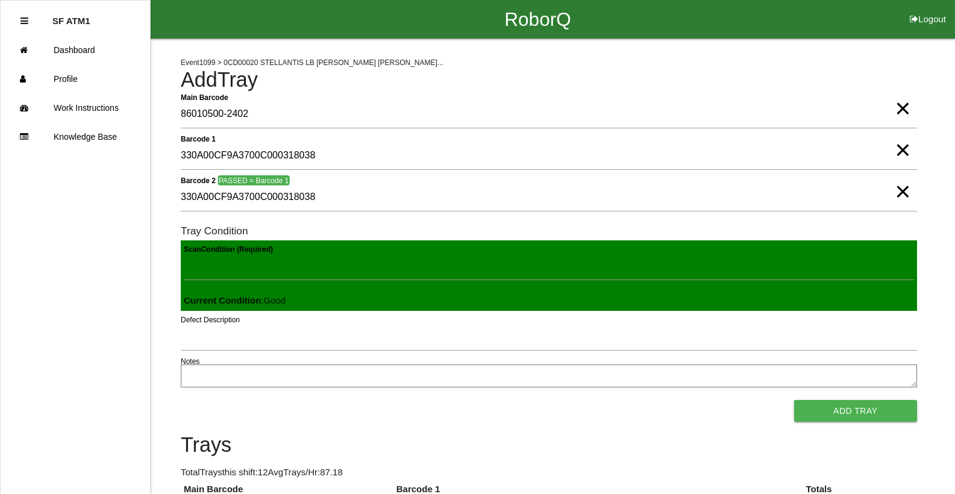
click at [794, 400] on button "Add Tray" at bounding box center [855, 411] width 123 height 22
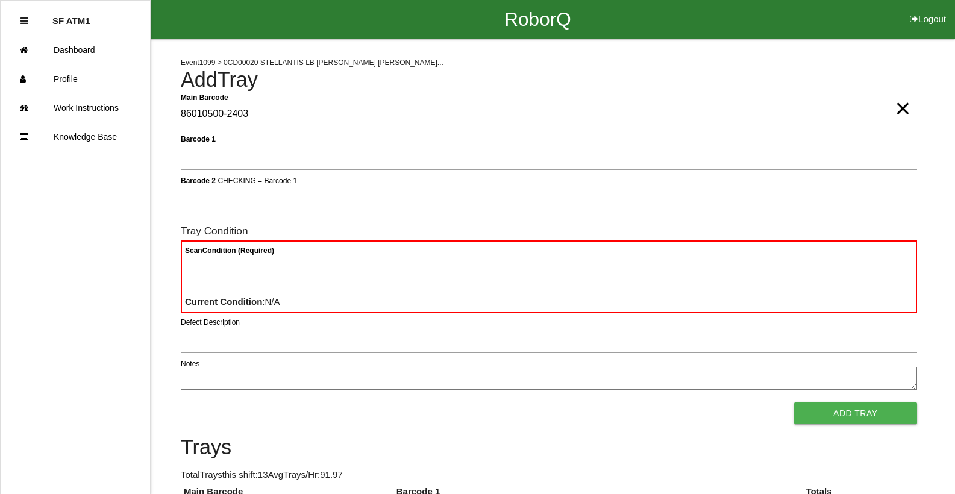
type Barcode "86010500-2403"
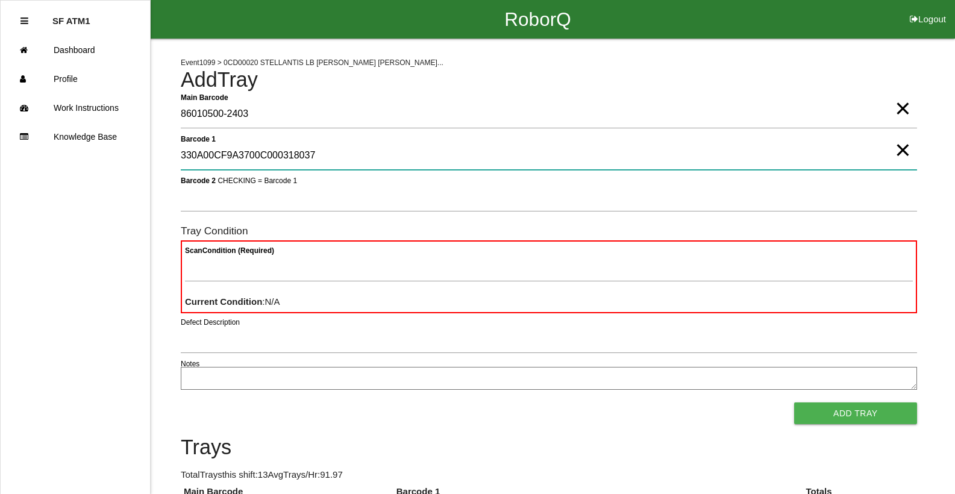
type 1 "330A00CF9A3700C000318037"
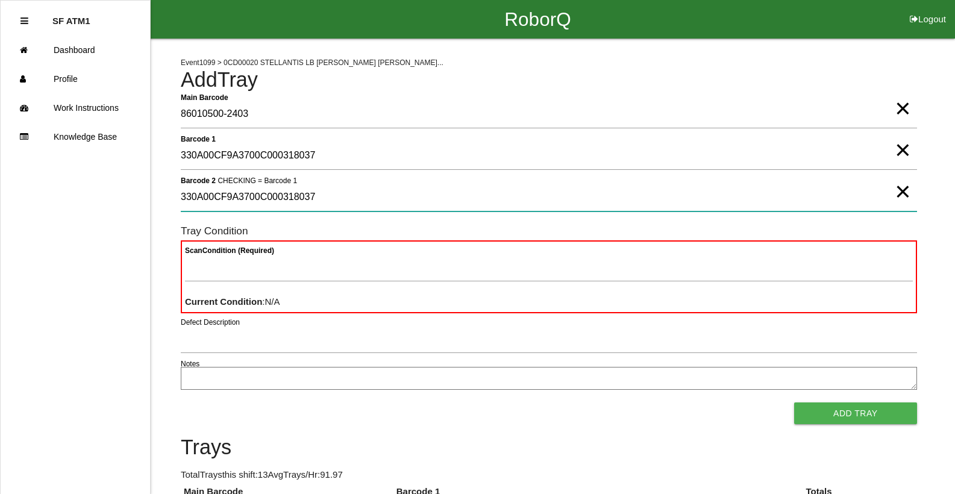
type 2 "330A00CF9A3700C000318037"
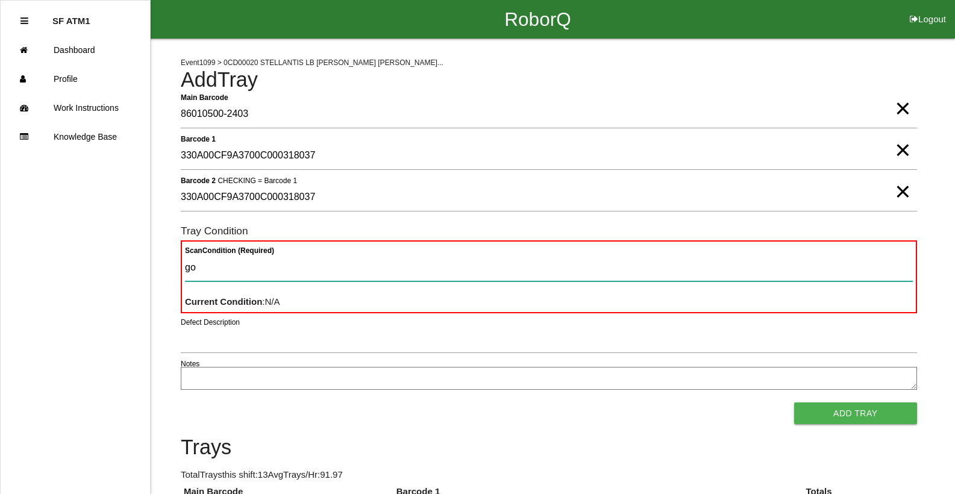
type Condition "goo"
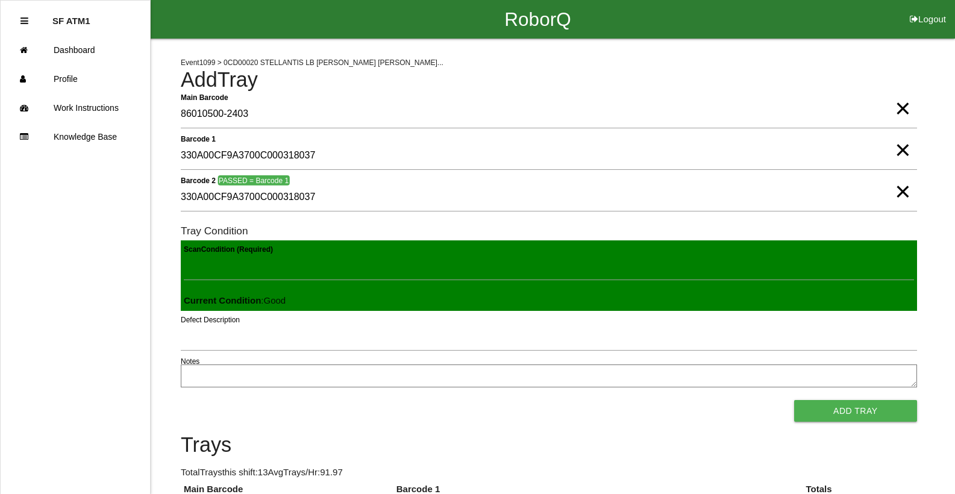
click at [794, 400] on button "Add Tray" at bounding box center [855, 411] width 123 height 22
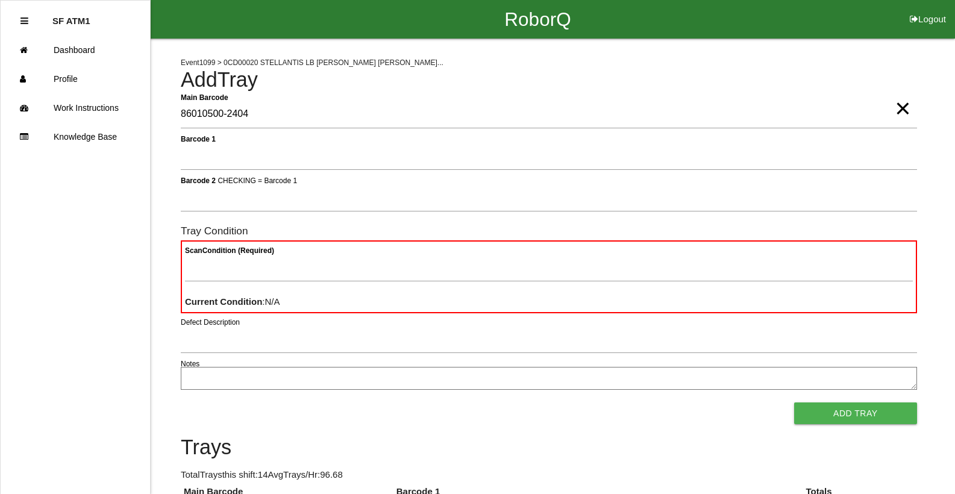
type Barcode "86010500-2404"
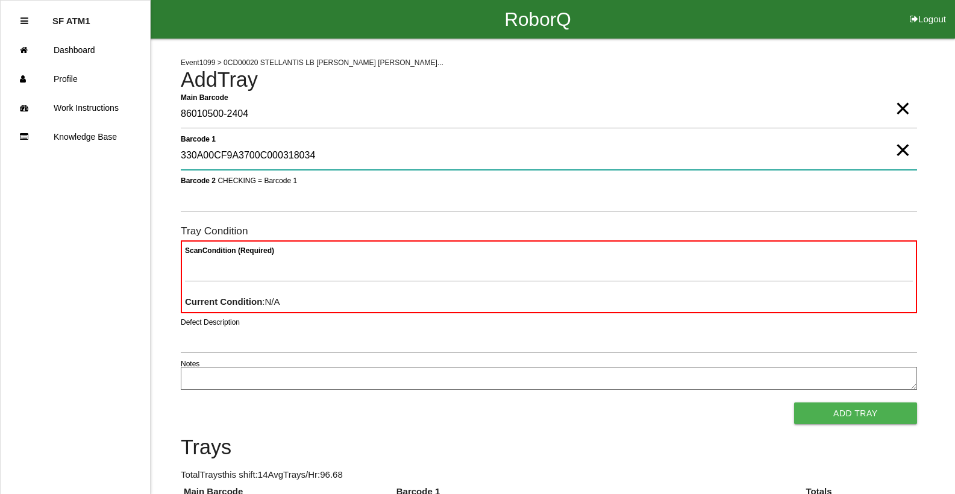
type 1 "330A00CF9A3700C000318034"
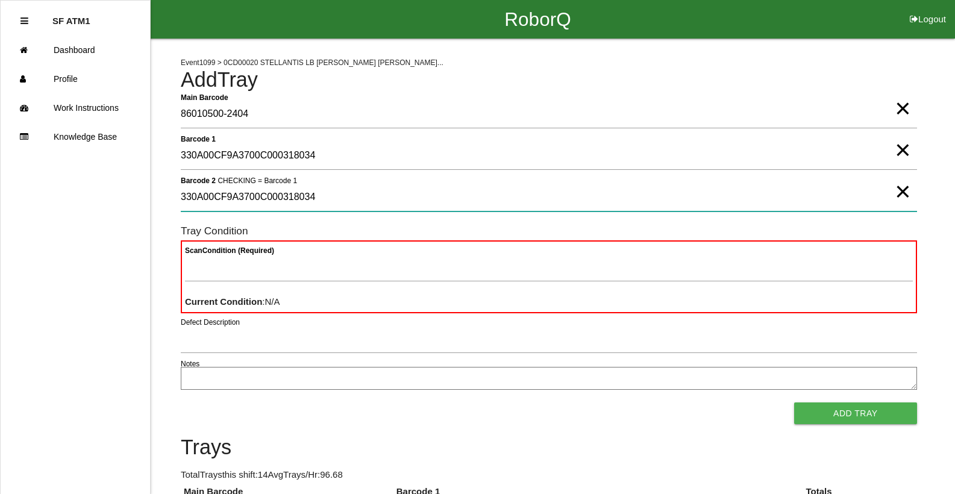
type 2 "330A00CF9A3700C000318034"
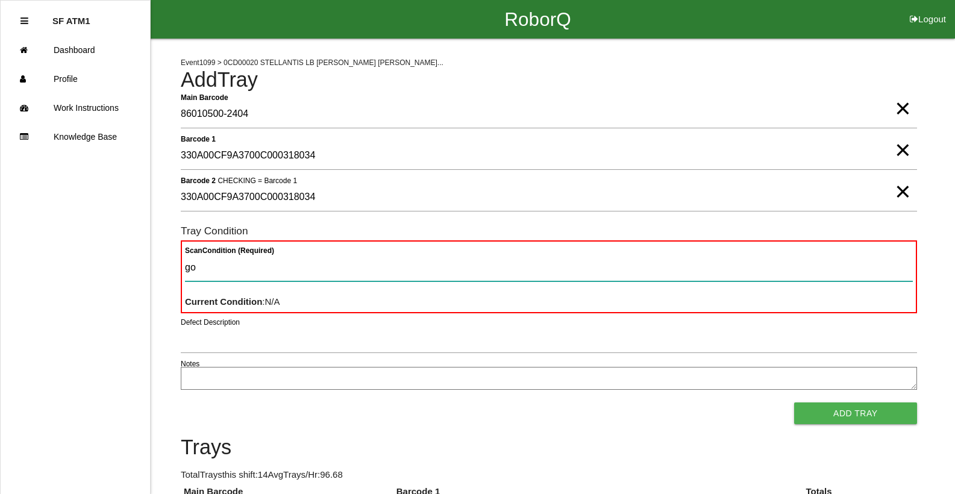
type Condition "goo"
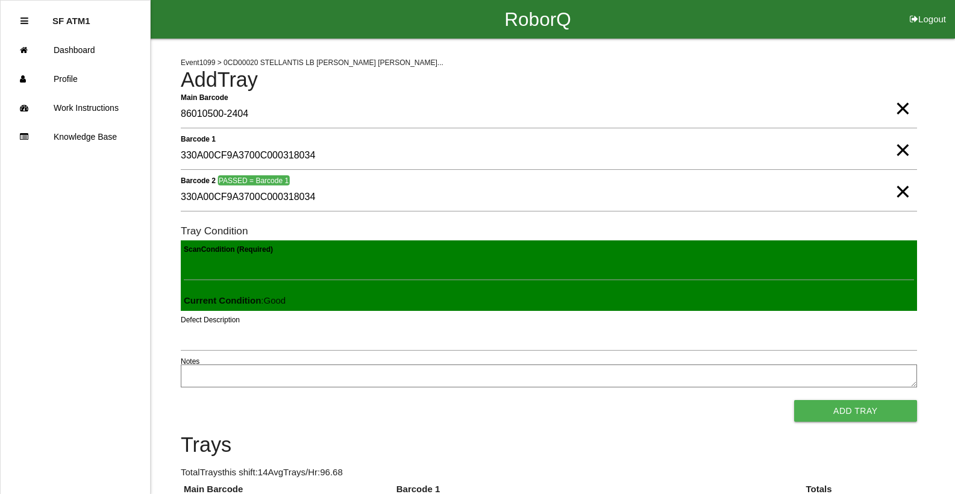
click at [794, 400] on button "Add Tray" at bounding box center [855, 411] width 123 height 22
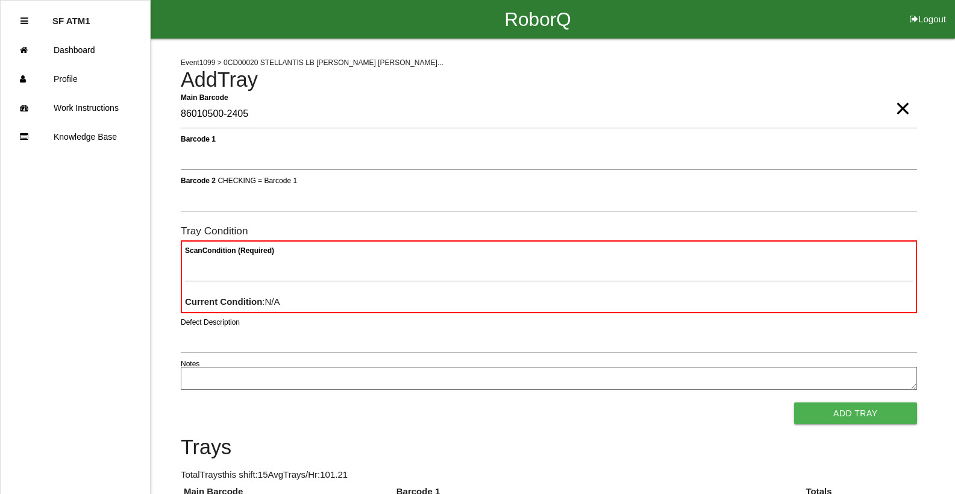
type Barcode "86010500-2405"
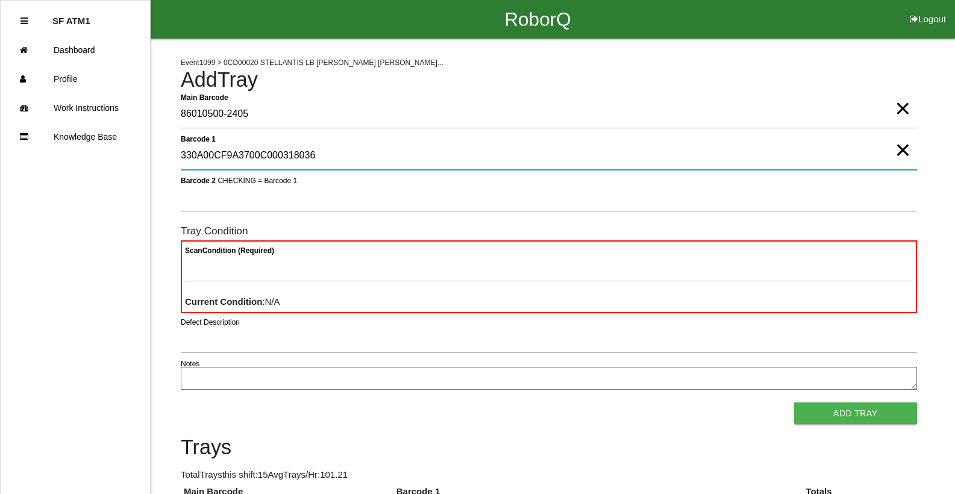
type 1 "330A00CF9A3700C000318036"
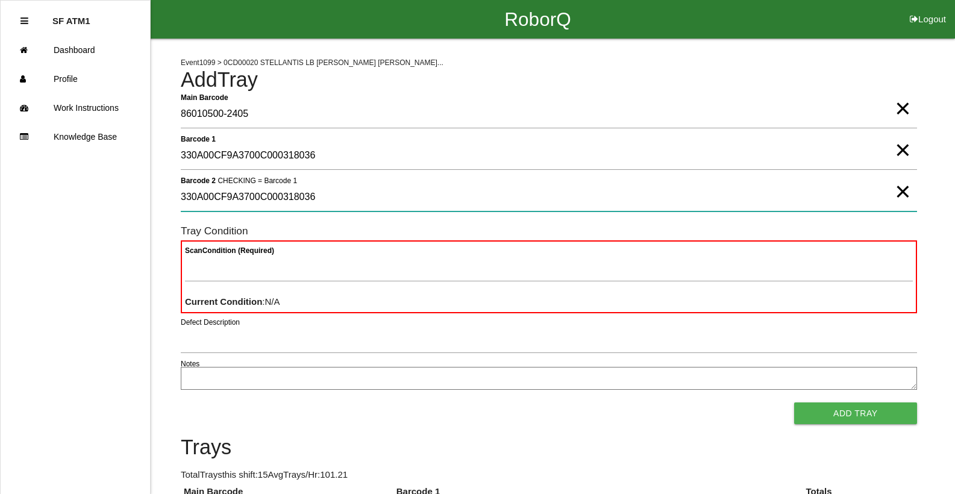
type 2 "330A00CF9A3700C000318036"
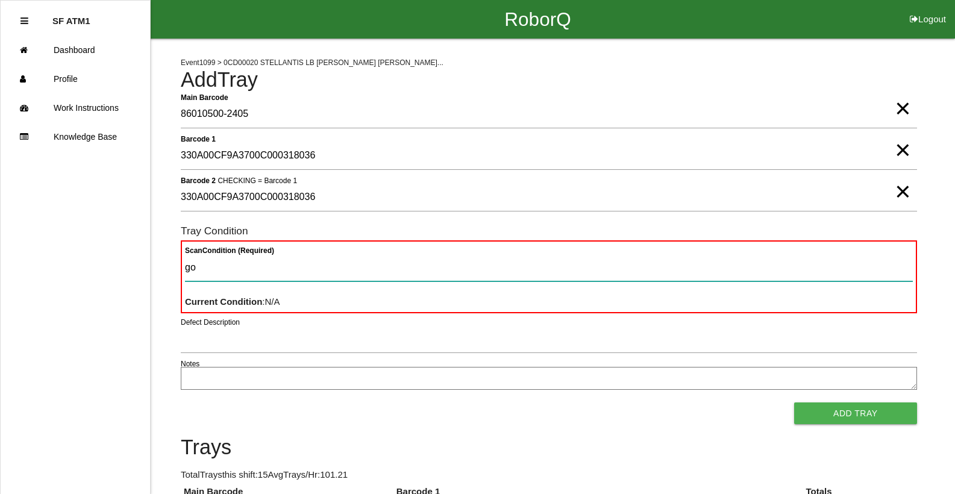
type Condition "goo"
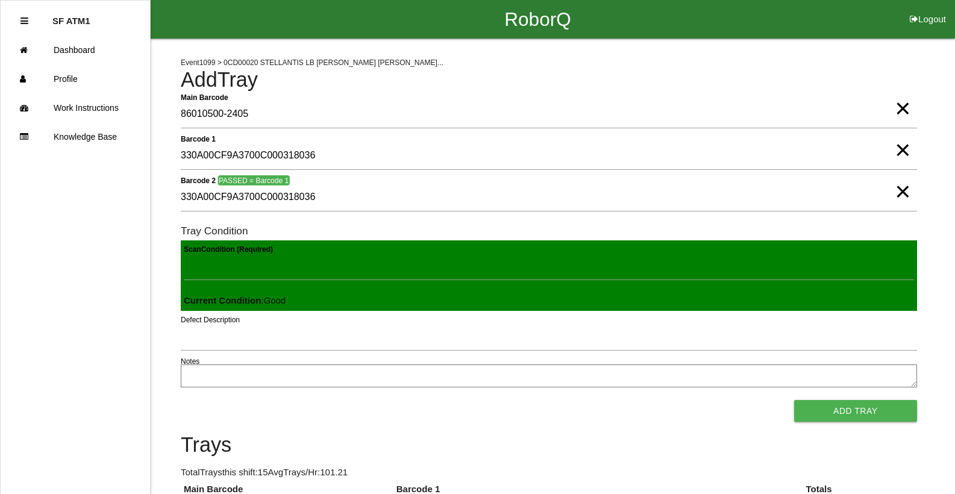
click button "Add Tray" at bounding box center [855, 411] width 123 height 22
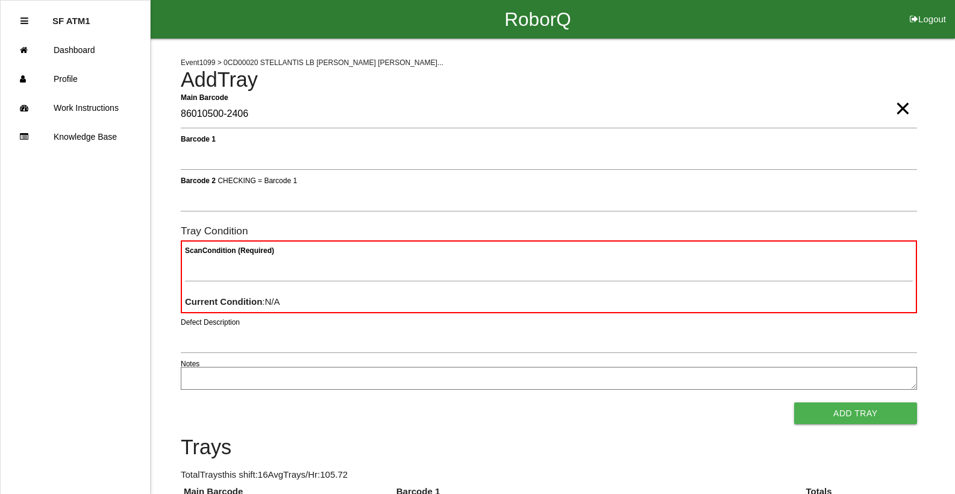
type Barcode "86010500-2406"
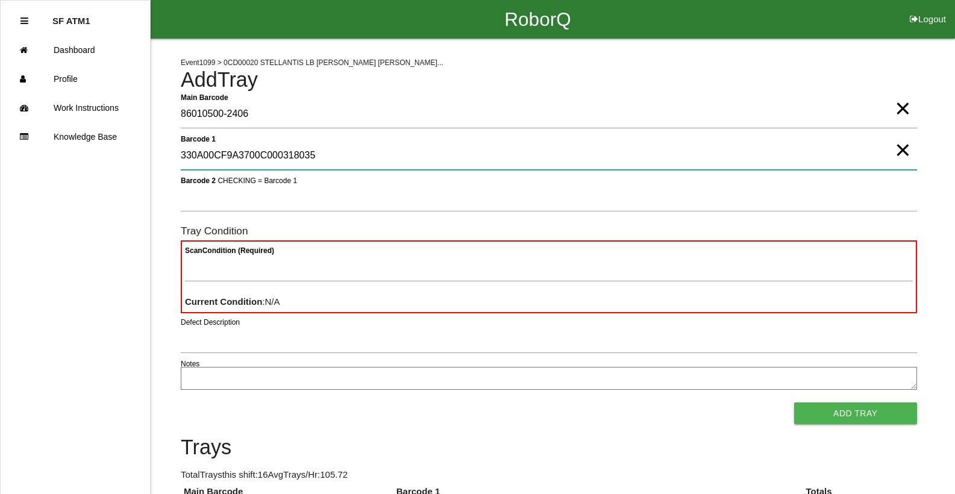
type 1 "330A00CF9A3700C000318035"
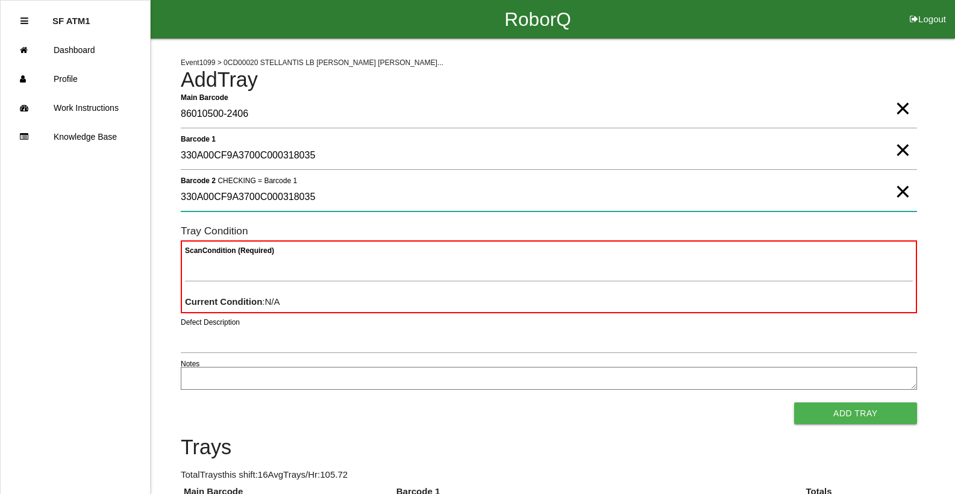
type 2 "330A00CF9A3700C000318035"
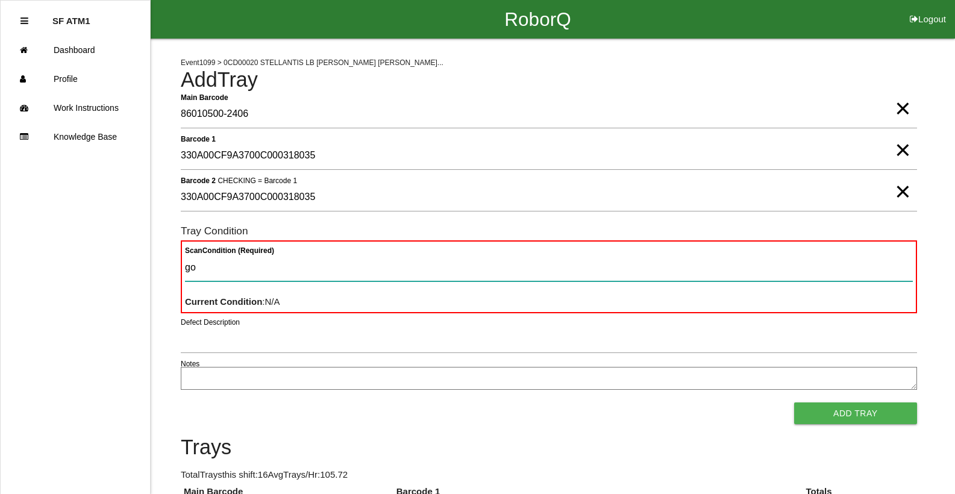
type Condition "goo"
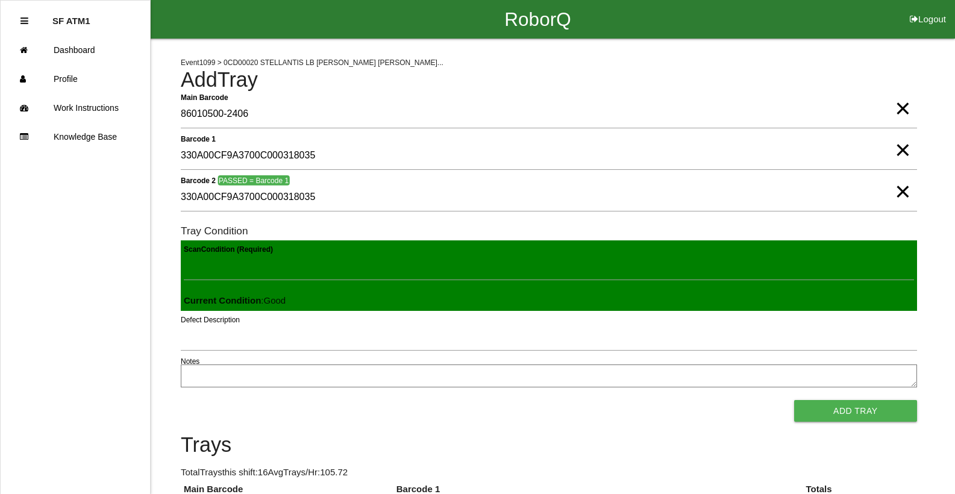
click at [794, 400] on button "Add Tray" at bounding box center [855, 411] width 123 height 22
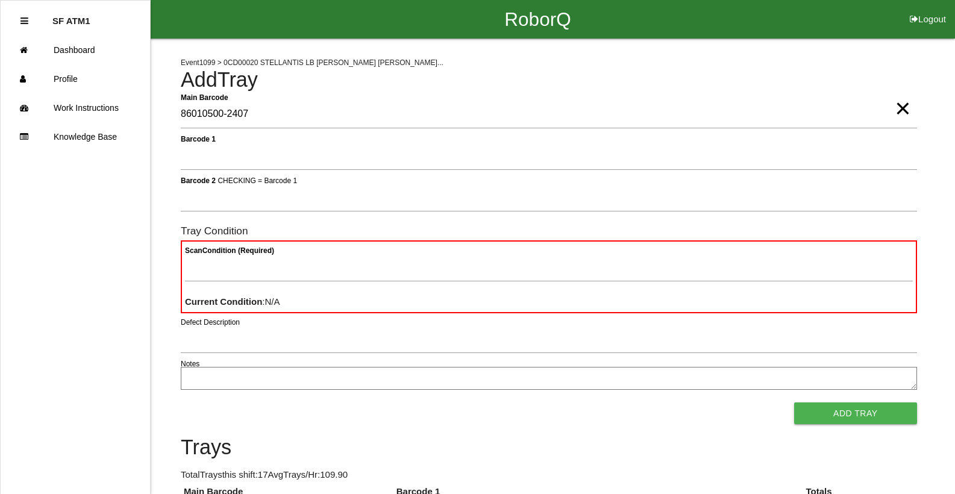
type Barcode "86010500-2407"
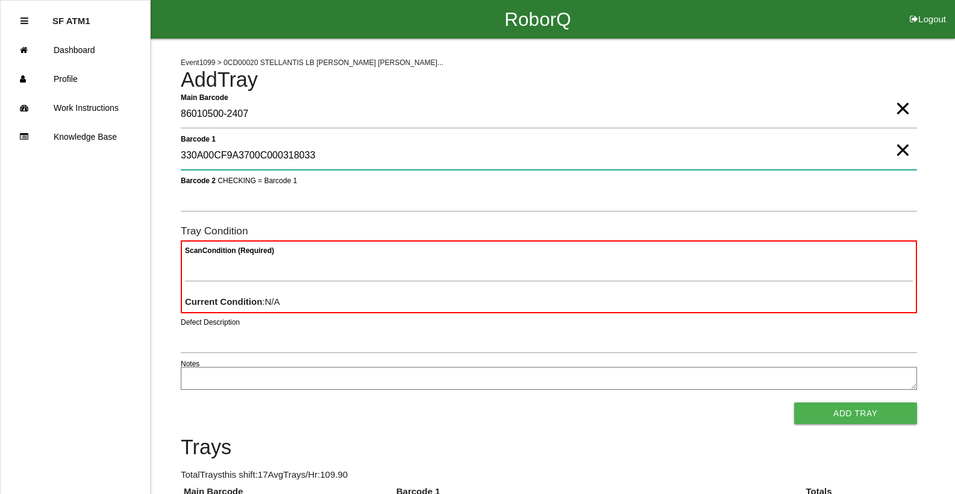
type 1 "330A00CF9A3700C000318033"
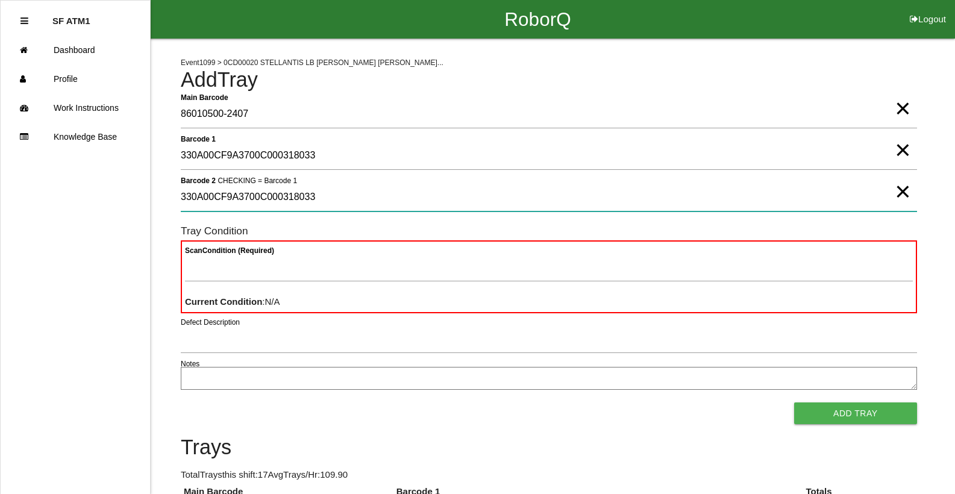
type 2 "330A00CF9A3700C000318033"
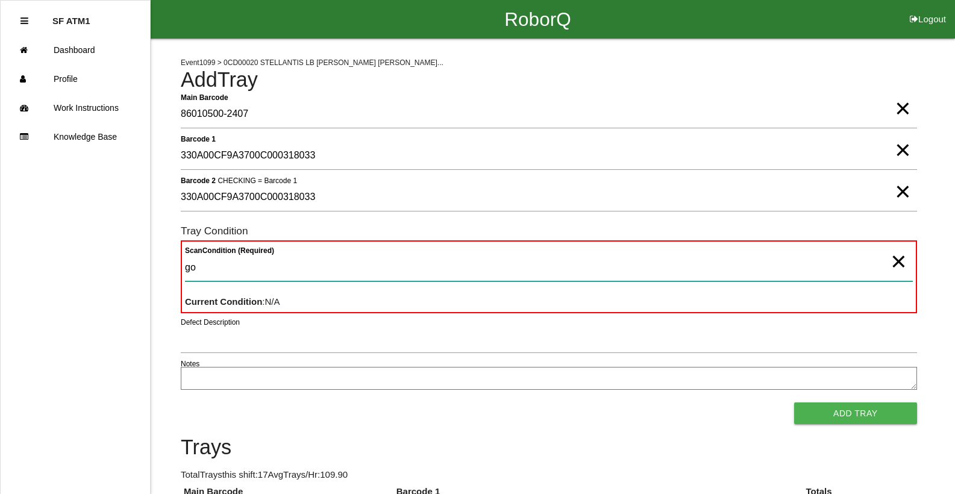
type Condition "goo"
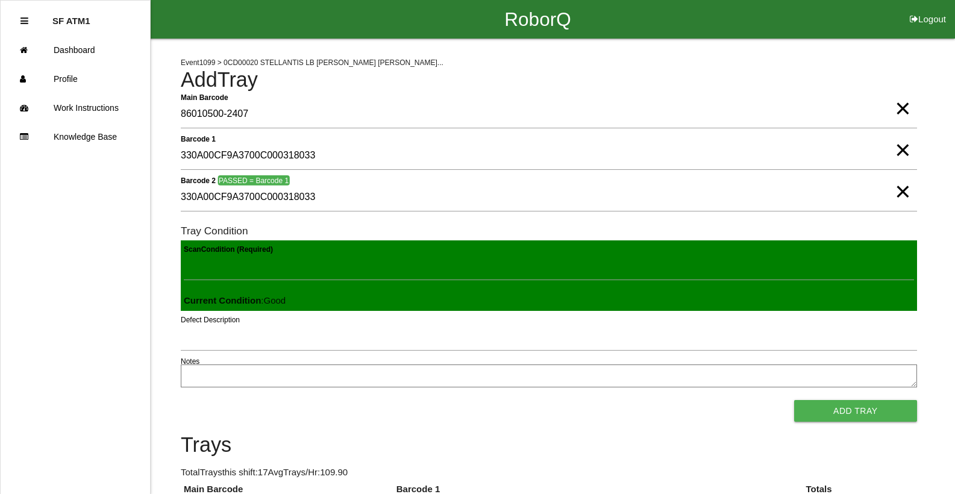
click at [794, 400] on button "Add Tray" at bounding box center [855, 411] width 123 height 22
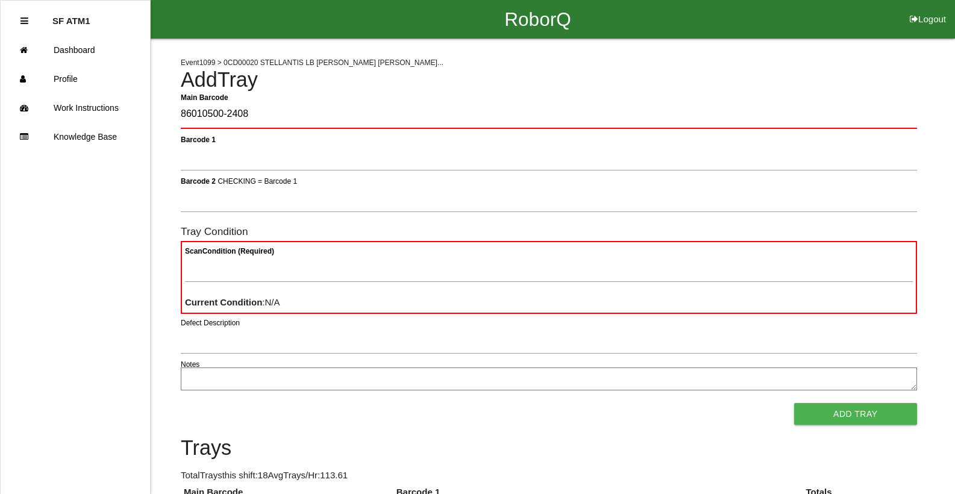
type Barcode "86010500-2408"
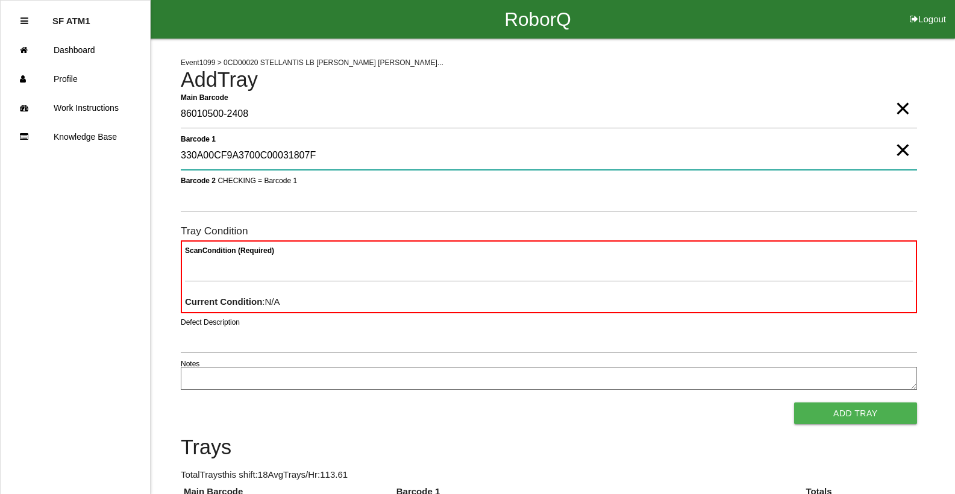
type 1 "330A00CF9A3700C00031807F"
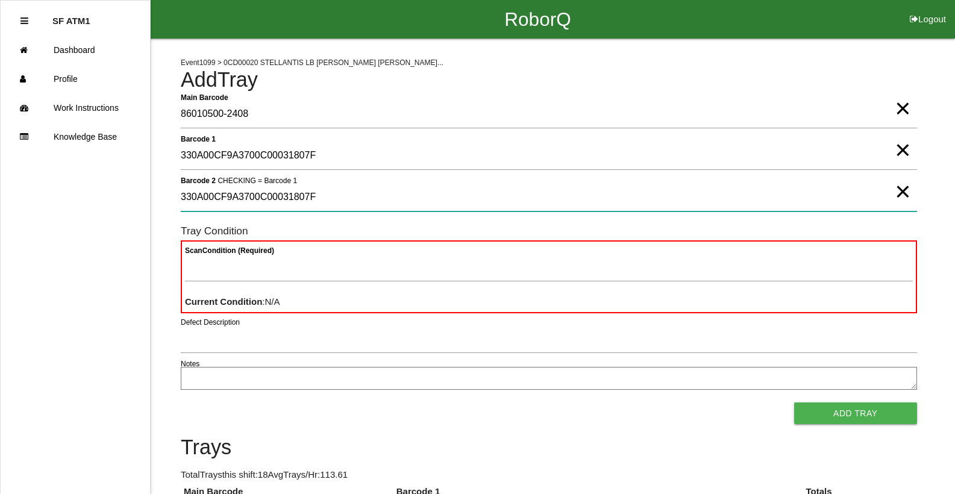
type 2 "330A00CF9A3700C00031807F"
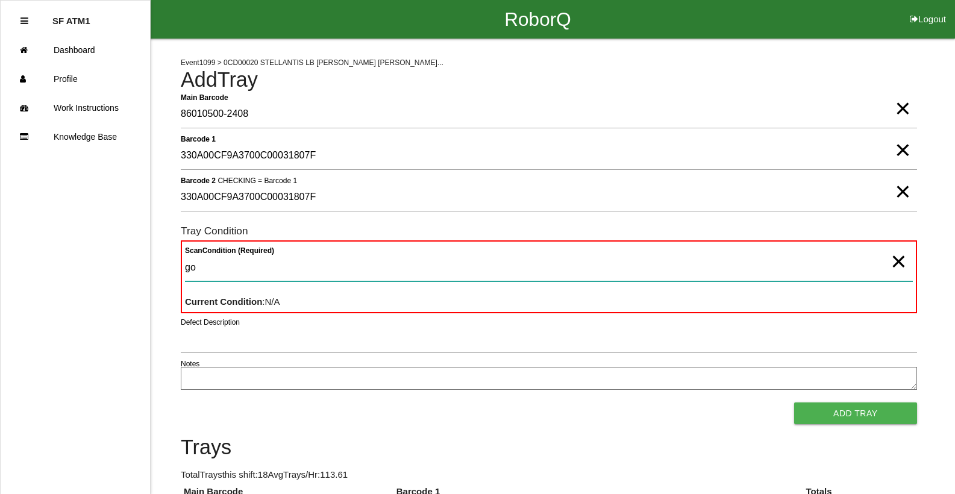
type Condition "goo"
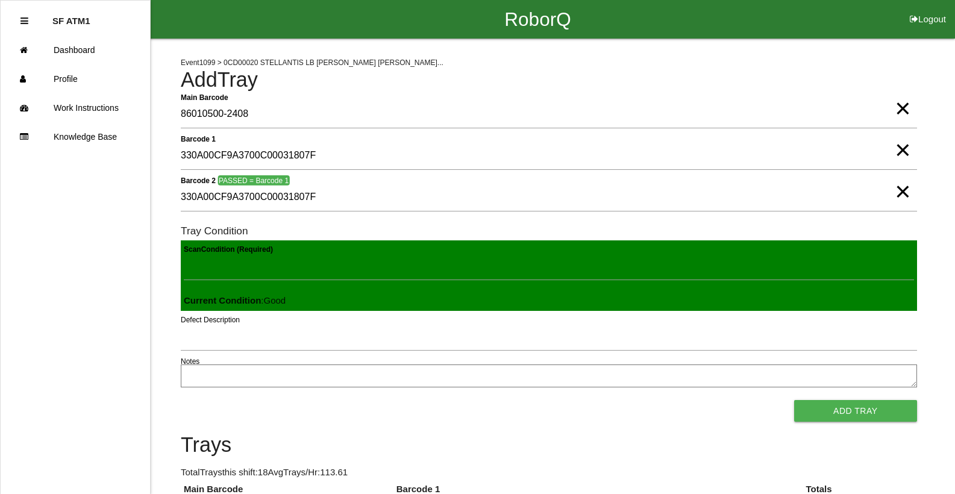
click at [794, 400] on button "Add Tray" at bounding box center [855, 411] width 123 height 22
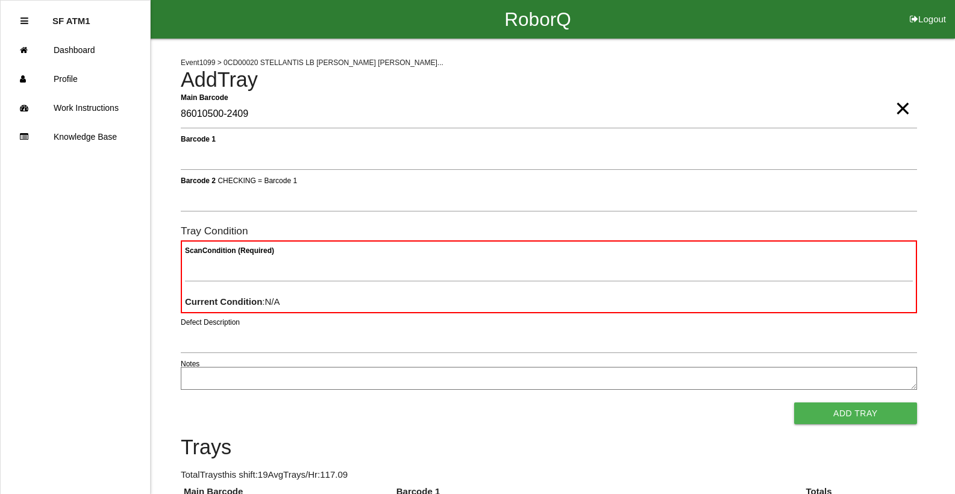
type Barcode "86010500-2409"
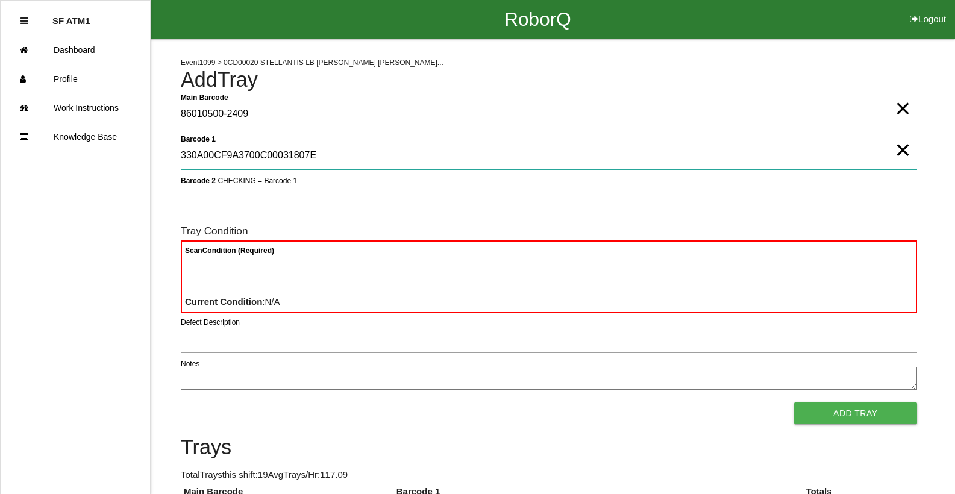
type 1 "330A00CF9A3700C00031807E"
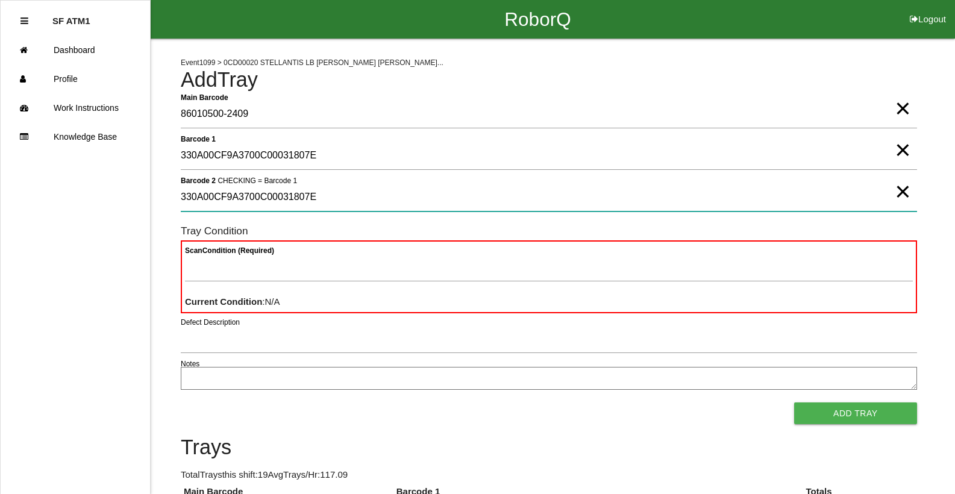
type 2 "330A00CF9A3700C00031807E"
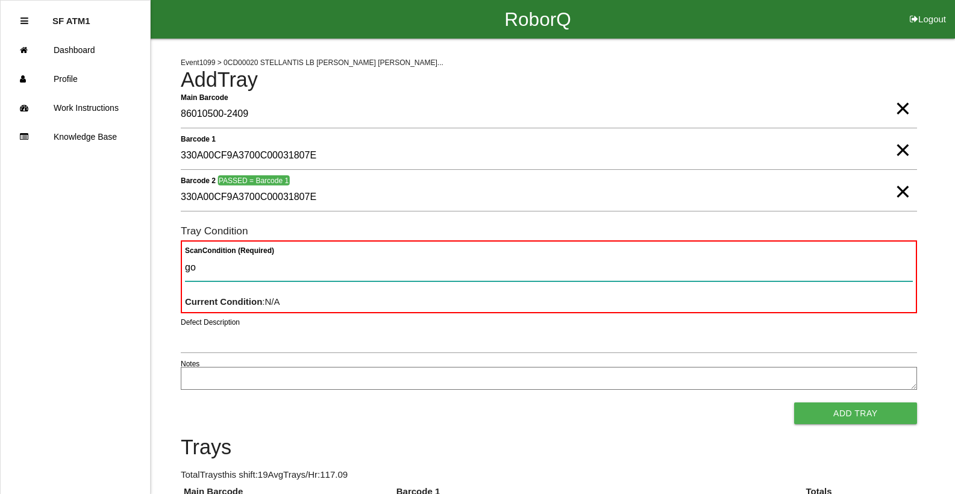
type Condition "goo"
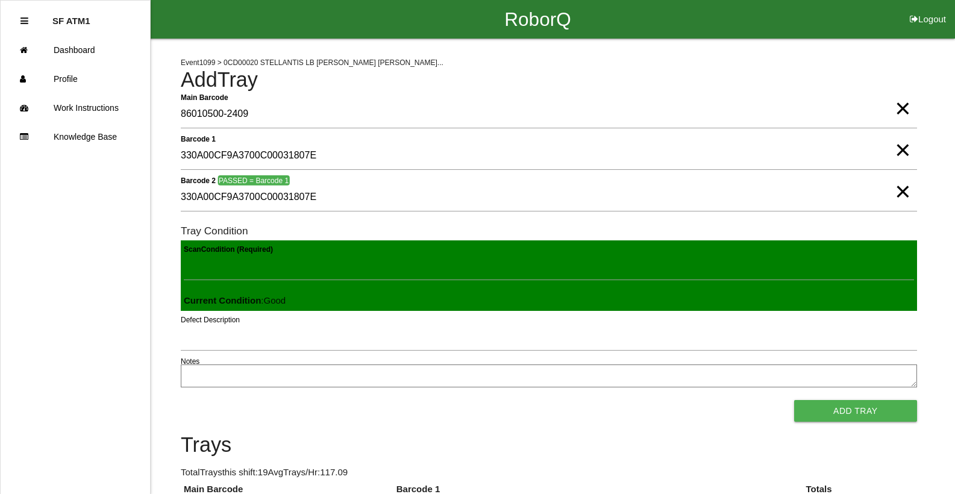
click at [794, 400] on button "Add Tray" at bounding box center [855, 411] width 123 height 22
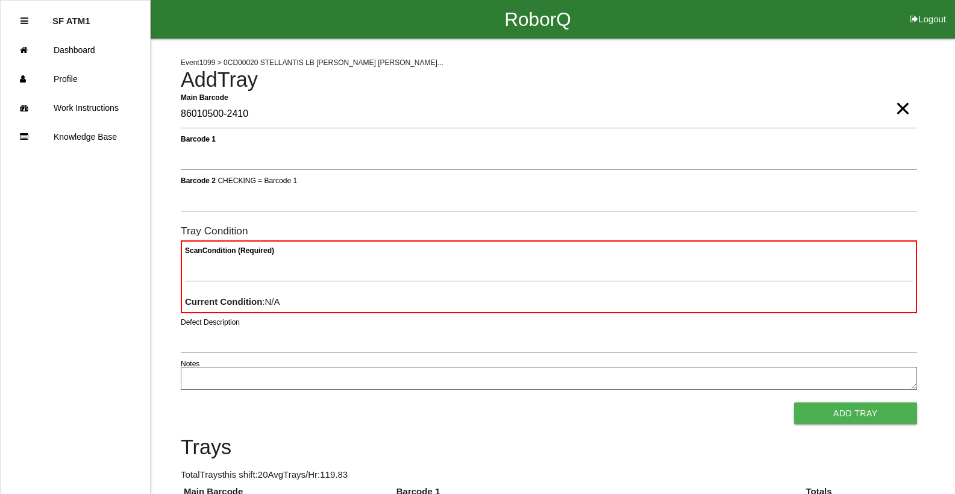
type Barcode "86010500-2410"
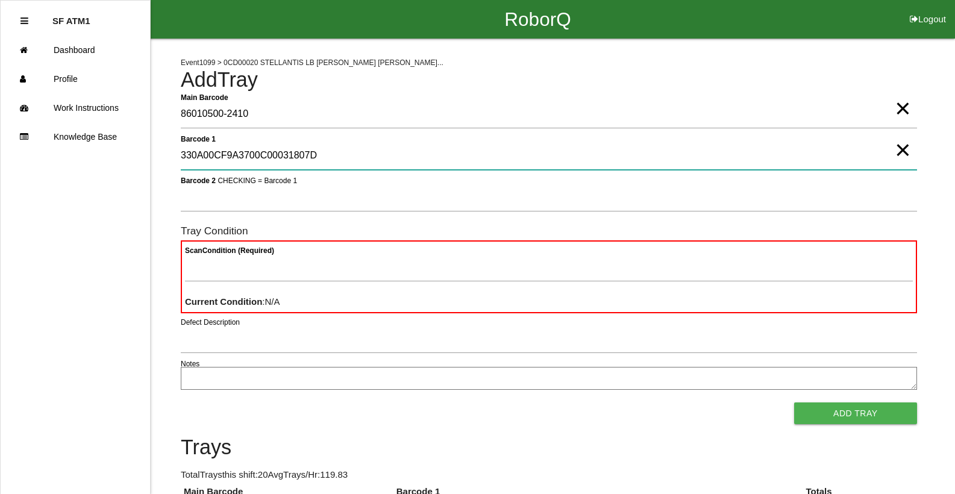
type 1 "330A00CF9A3700C00031807D"
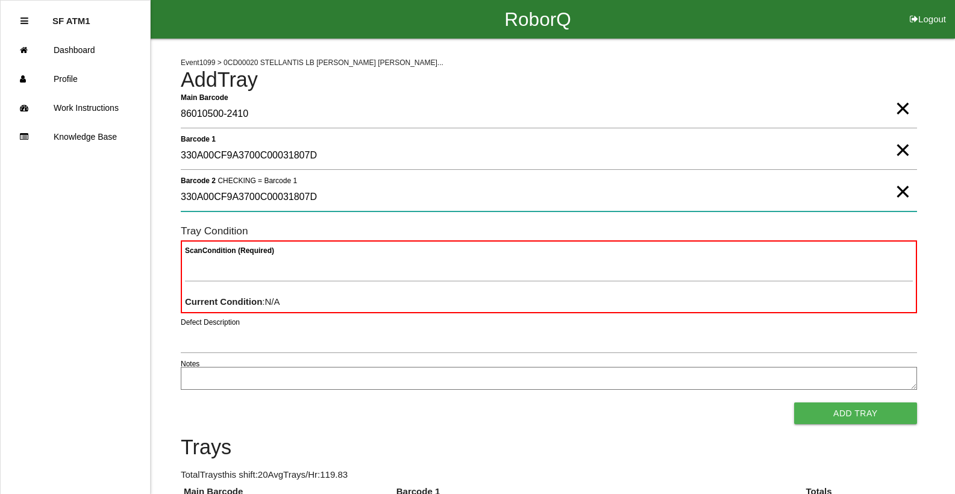
type 2 "330A00CF9A3700C00031807D"
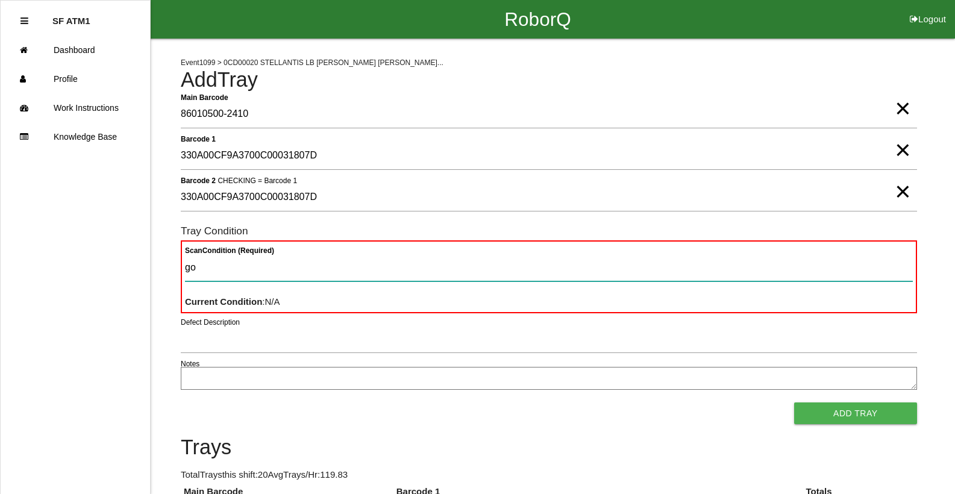
type Condition "goo"
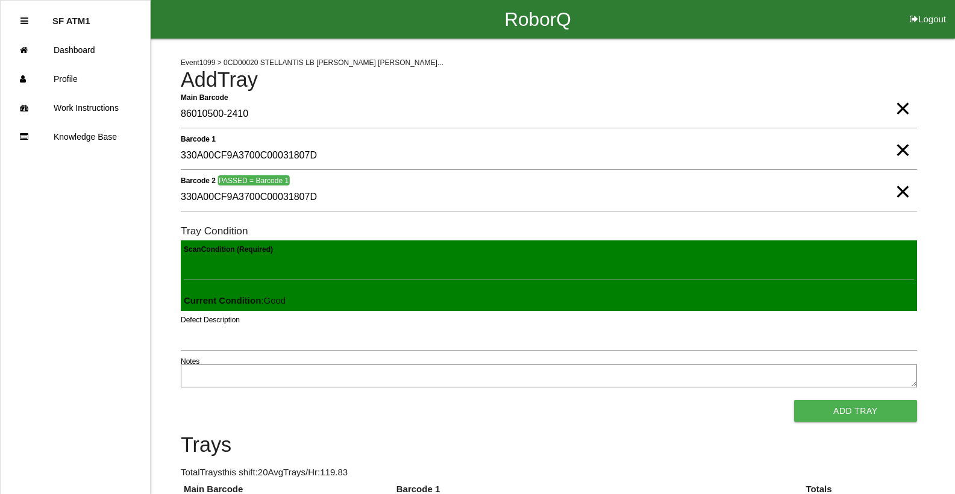
click at [794, 400] on button "Add Tray" at bounding box center [855, 411] width 123 height 22
